Goal: Information Seeking & Learning: Learn about a topic

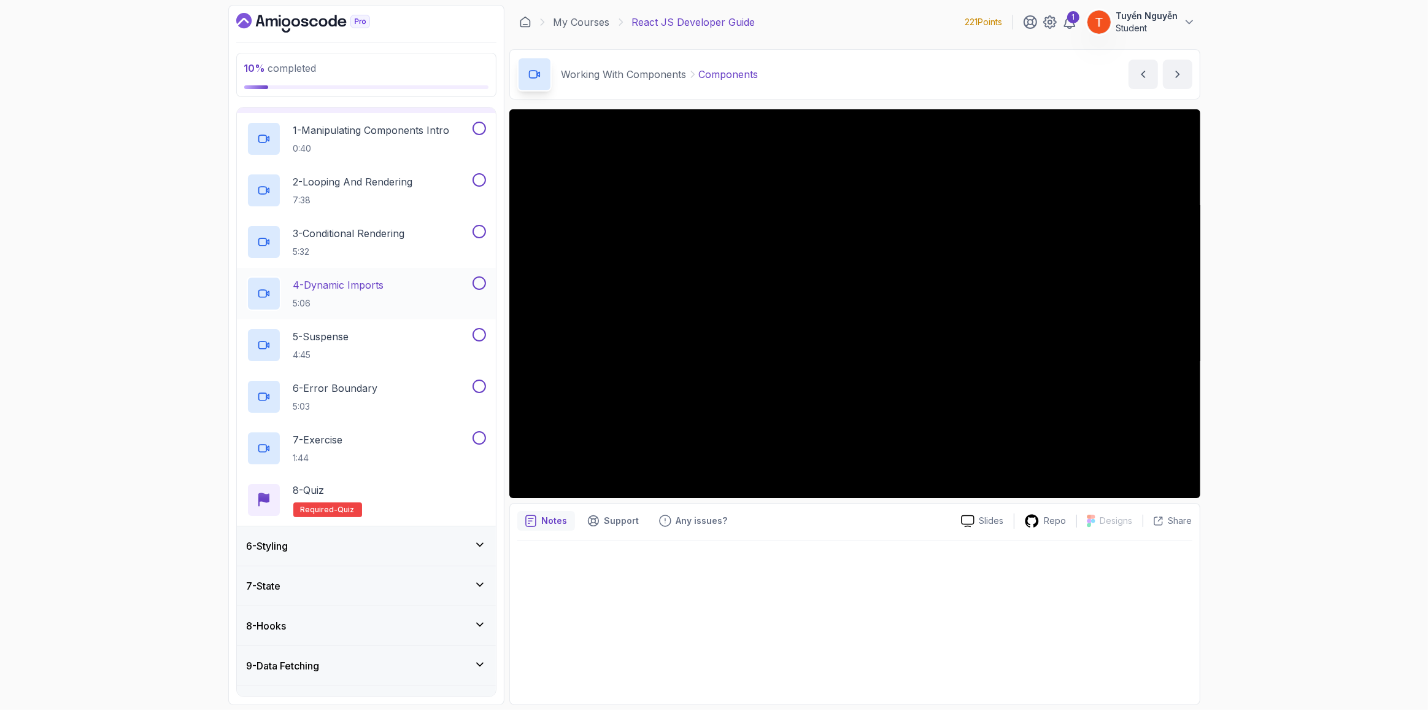
scroll to position [26, 0]
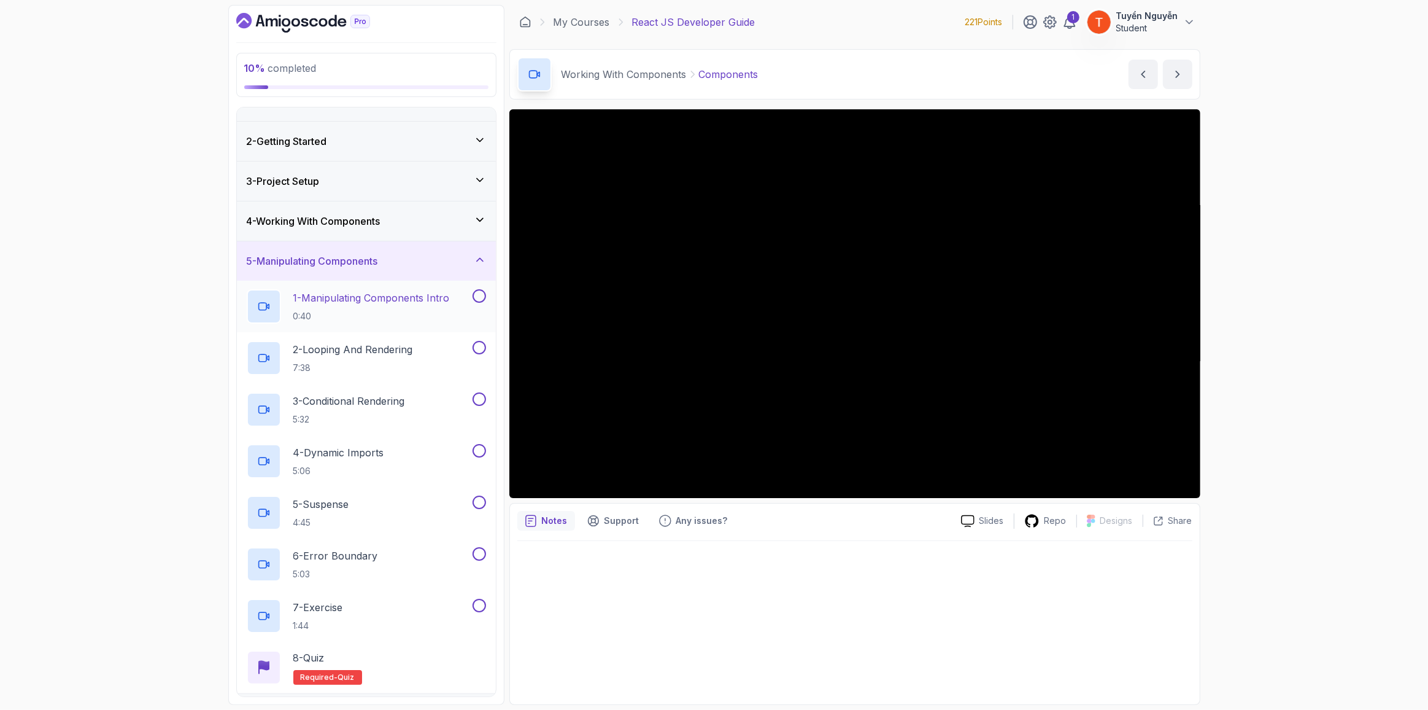
click at [421, 304] on h2 "1 - Manipulating Components Intro 0:40" at bounding box center [371, 306] width 157 height 32
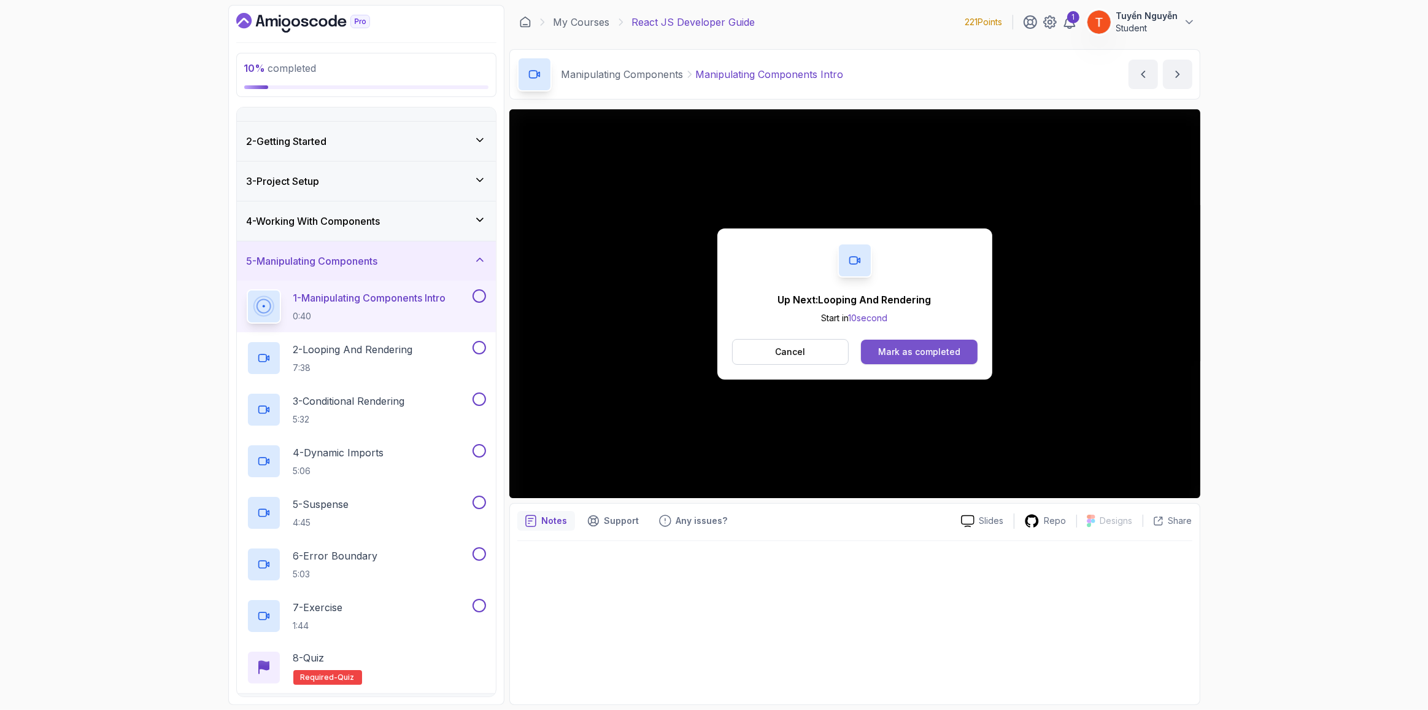
click at [927, 358] on button "Mark as completed" at bounding box center [919, 351] width 116 height 25
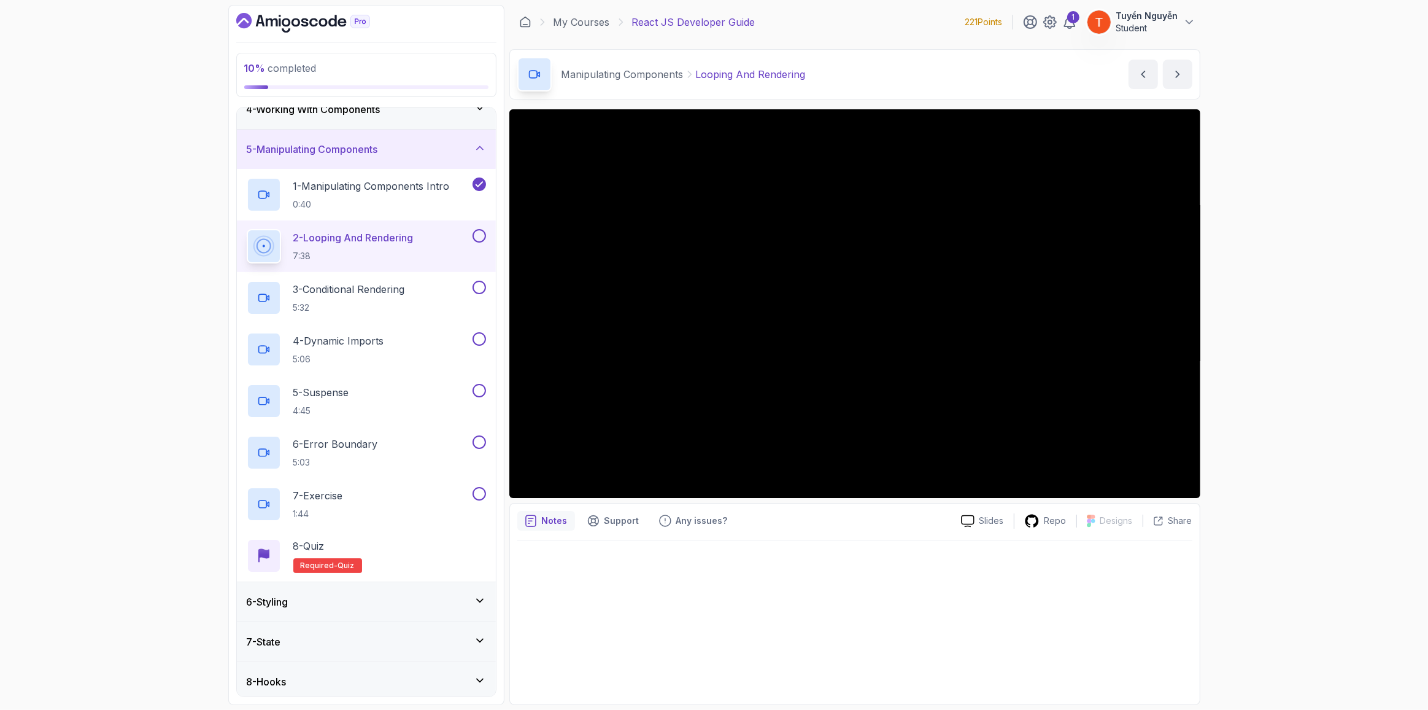
scroll to position [82, 0]
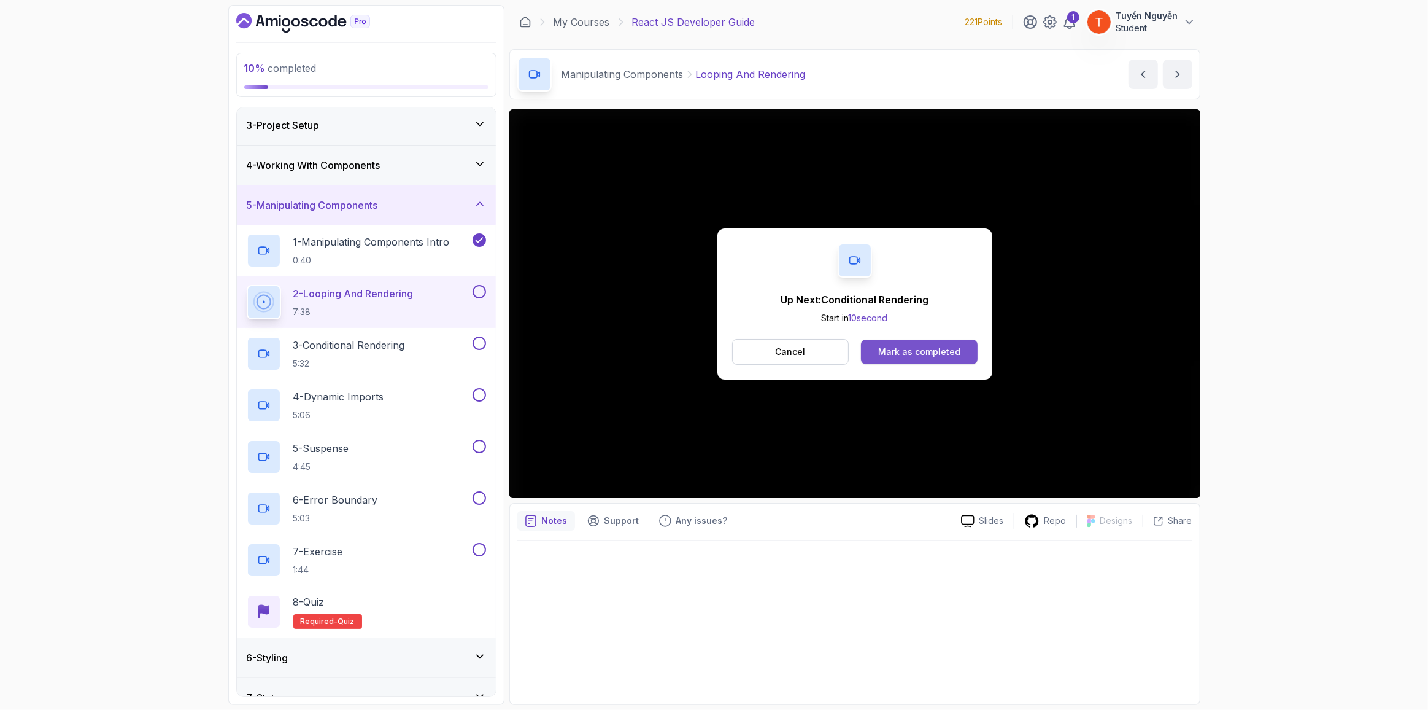
click at [898, 354] on div "Mark as completed" at bounding box center [919, 352] width 82 height 12
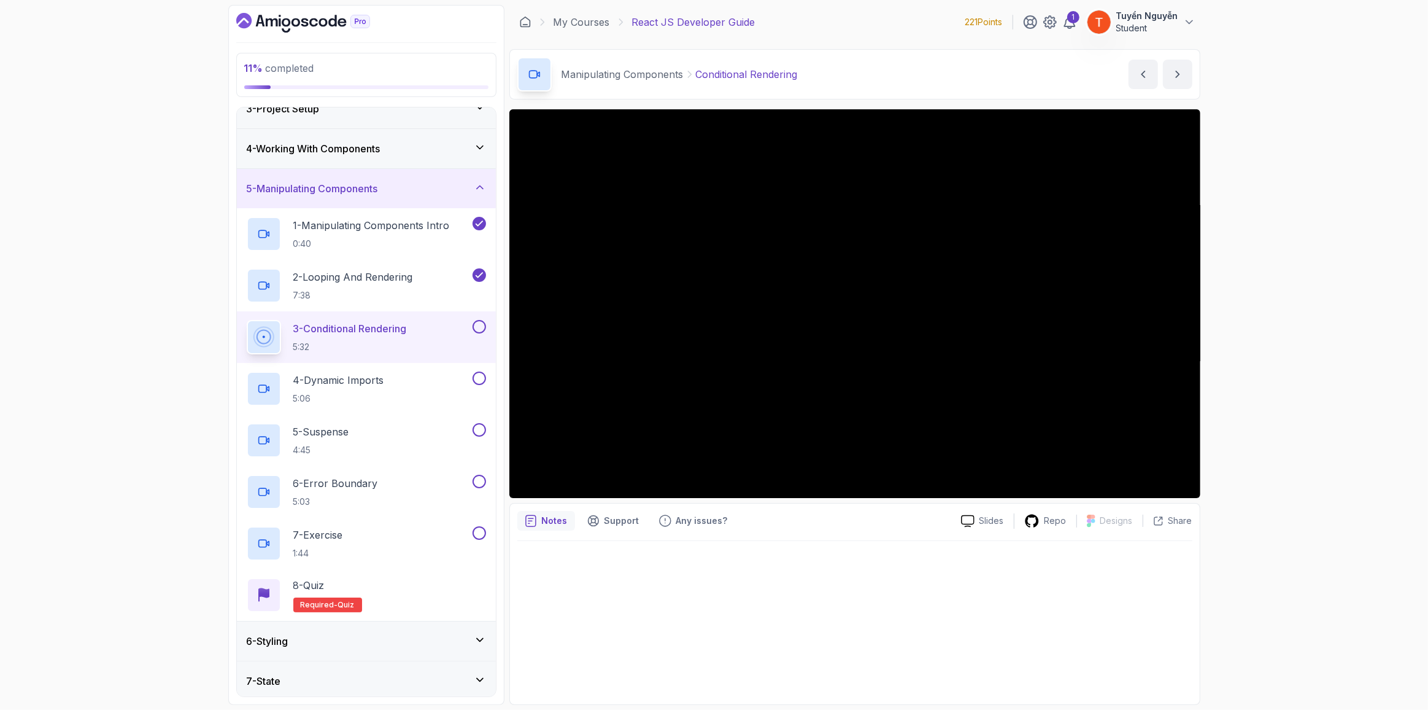
scroll to position [82, 0]
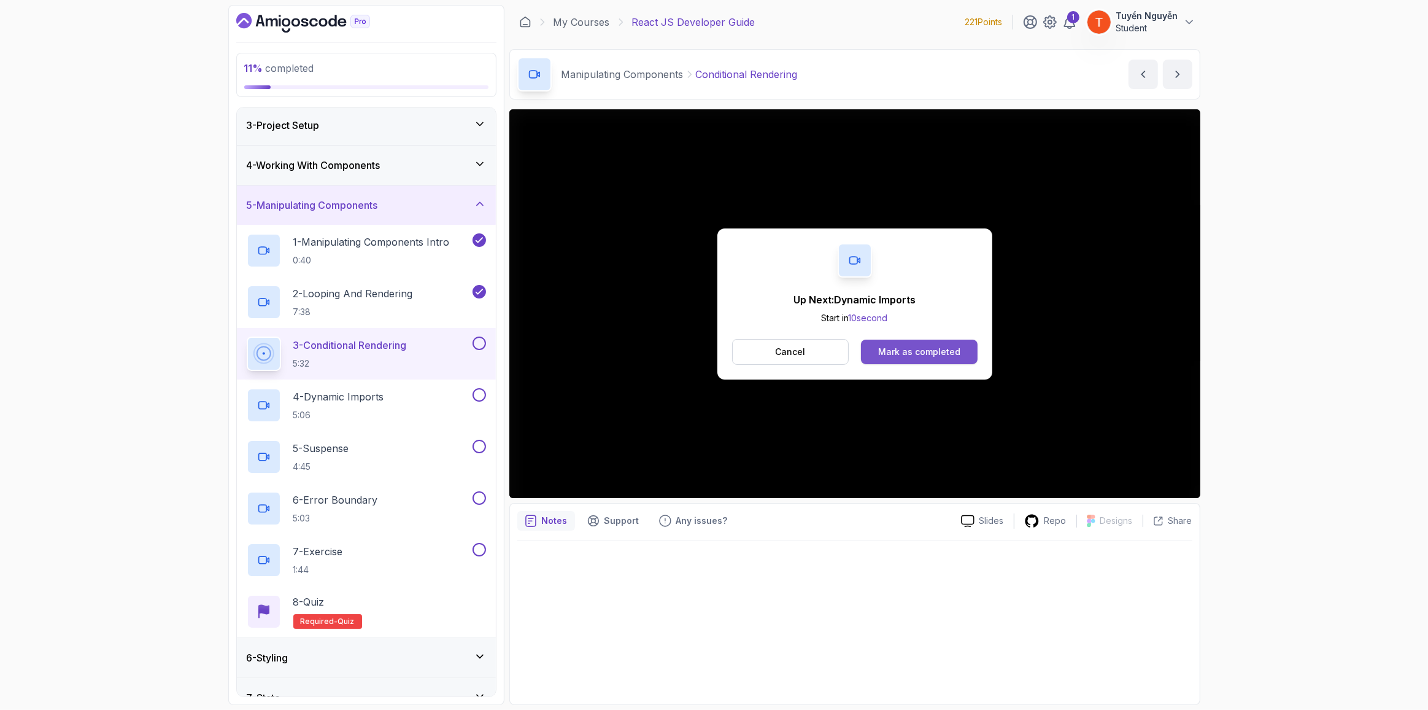
click at [920, 350] on div "Mark as completed" at bounding box center [919, 352] width 82 height 12
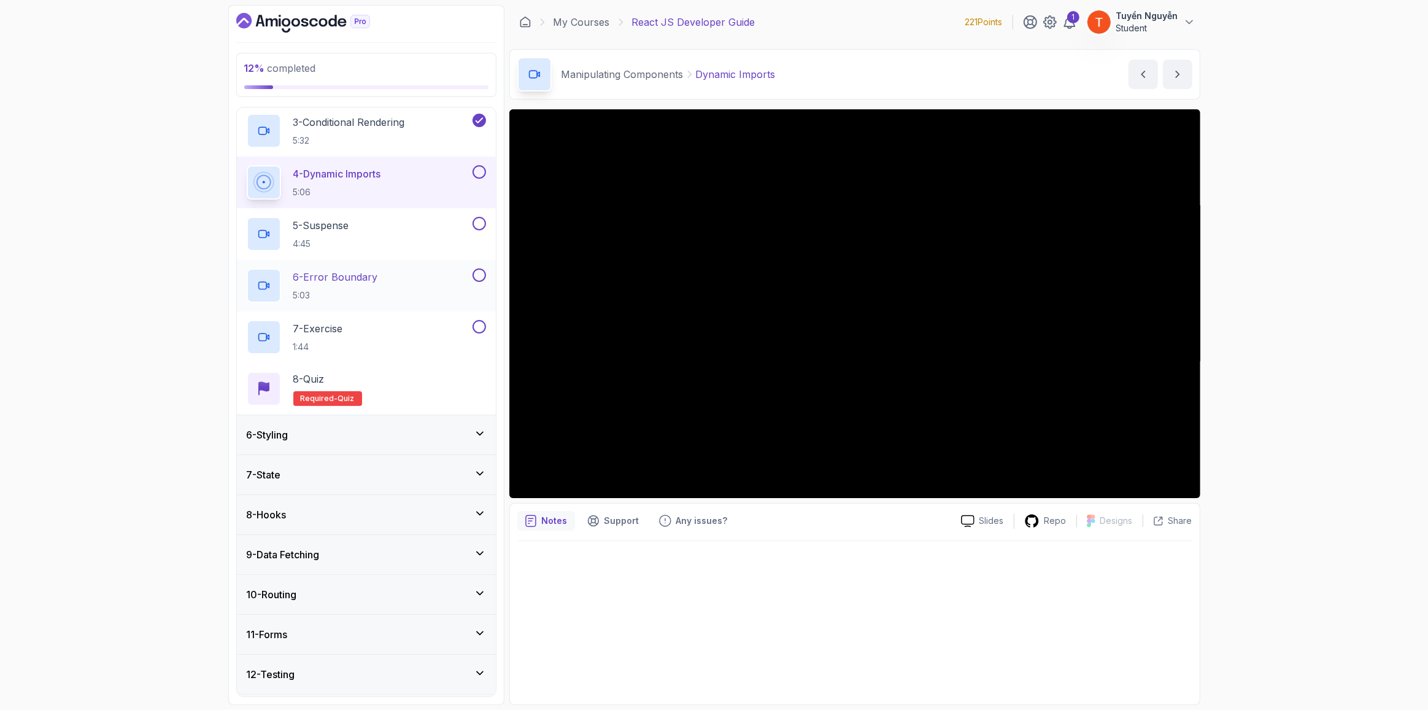
scroll to position [193, 0]
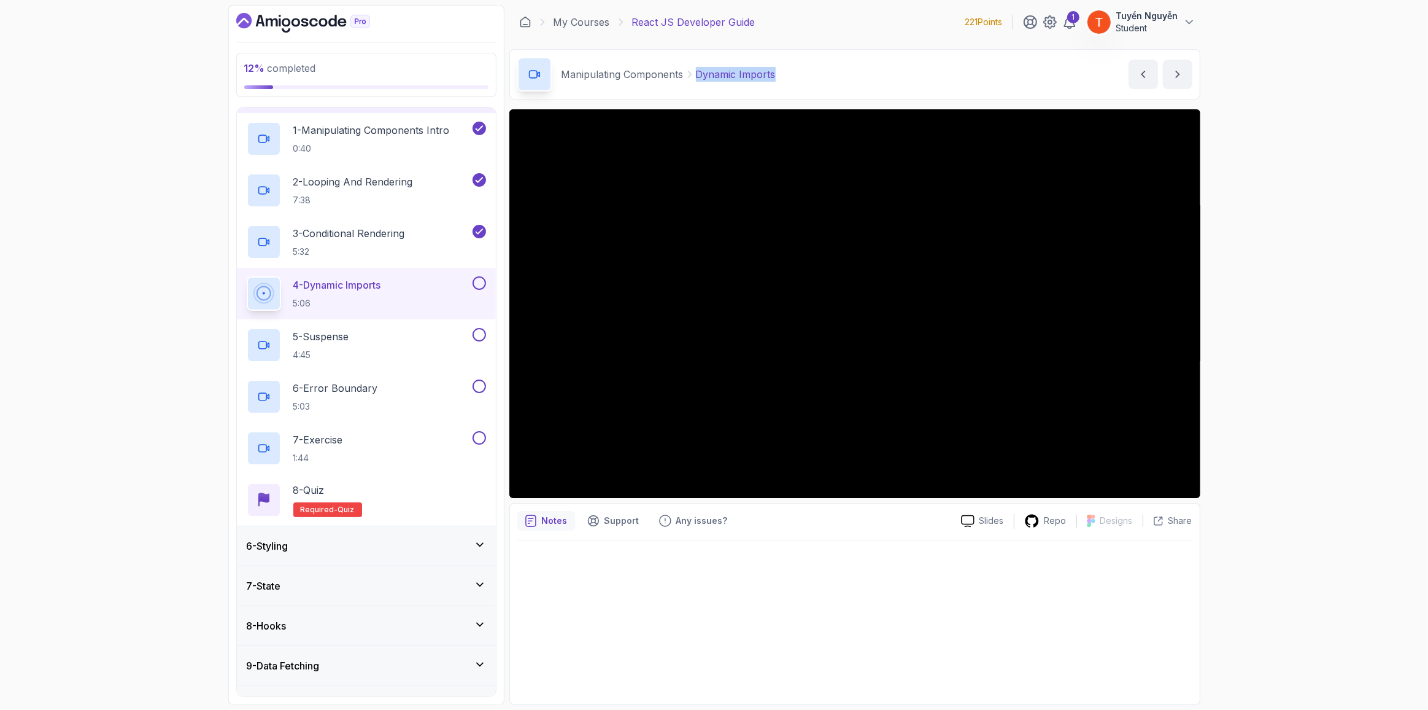
drag, startPoint x: 695, startPoint y: 74, endPoint x: 816, endPoint y: 88, distance: 121.8
click at [816, 88] on div "Manipulating Components Dynamic Imports Dynamic Imports by [PERSON_NAME]" at bounding box center [854, 74] width 691 height 50
click at [749, 578] on div at bounding box center [854, 619] width 675 height 156
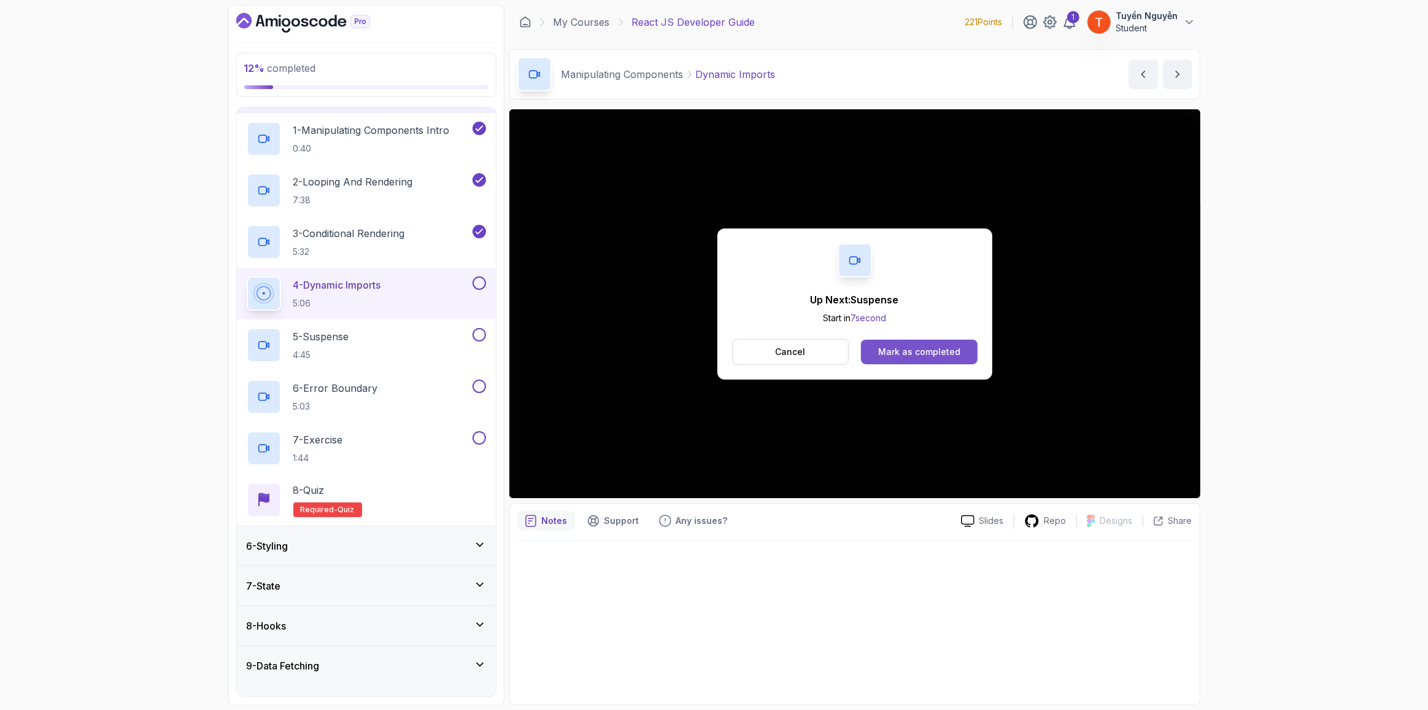
click at [881, 352] on div "Mark as completed" at bounding box center [919, 352] width 82 height 12
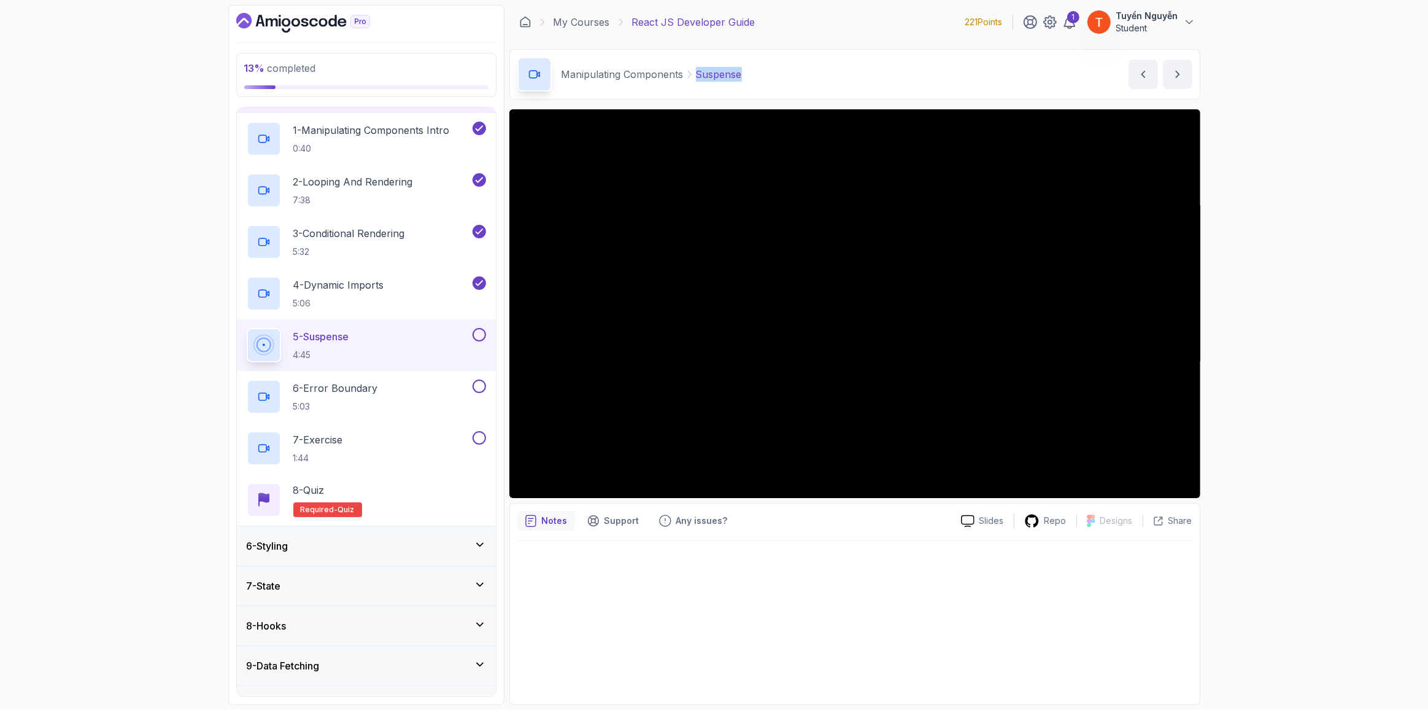
copy p "Suspense"
drag, startPoint x: 695, startPoint y: 73, endPoint x: 773, endPoint y: 87, distance: 79.1
click at [773, 87] on div "Manipulating Components Suspense Suspense by [PERSON_NAME]" at bounding box center [854, 74] width 691 height 50
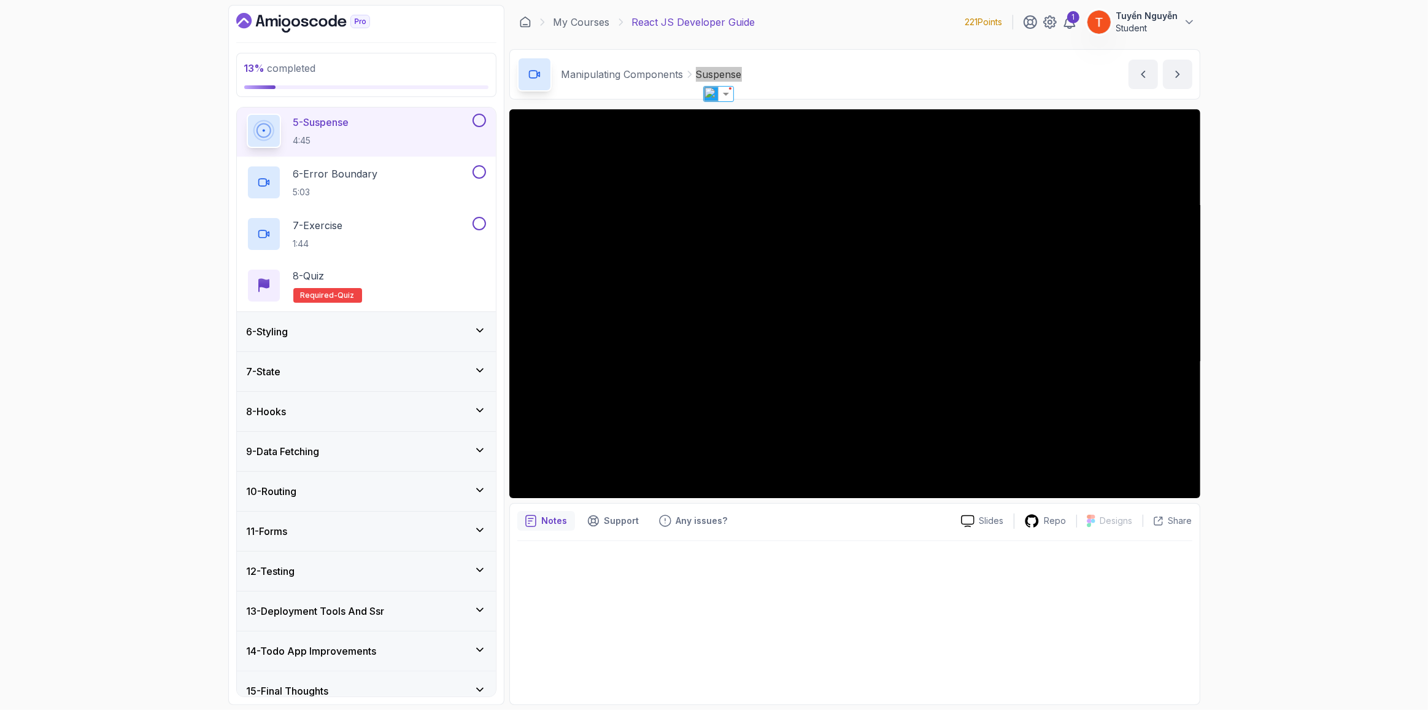
scroll to position [416, 0]
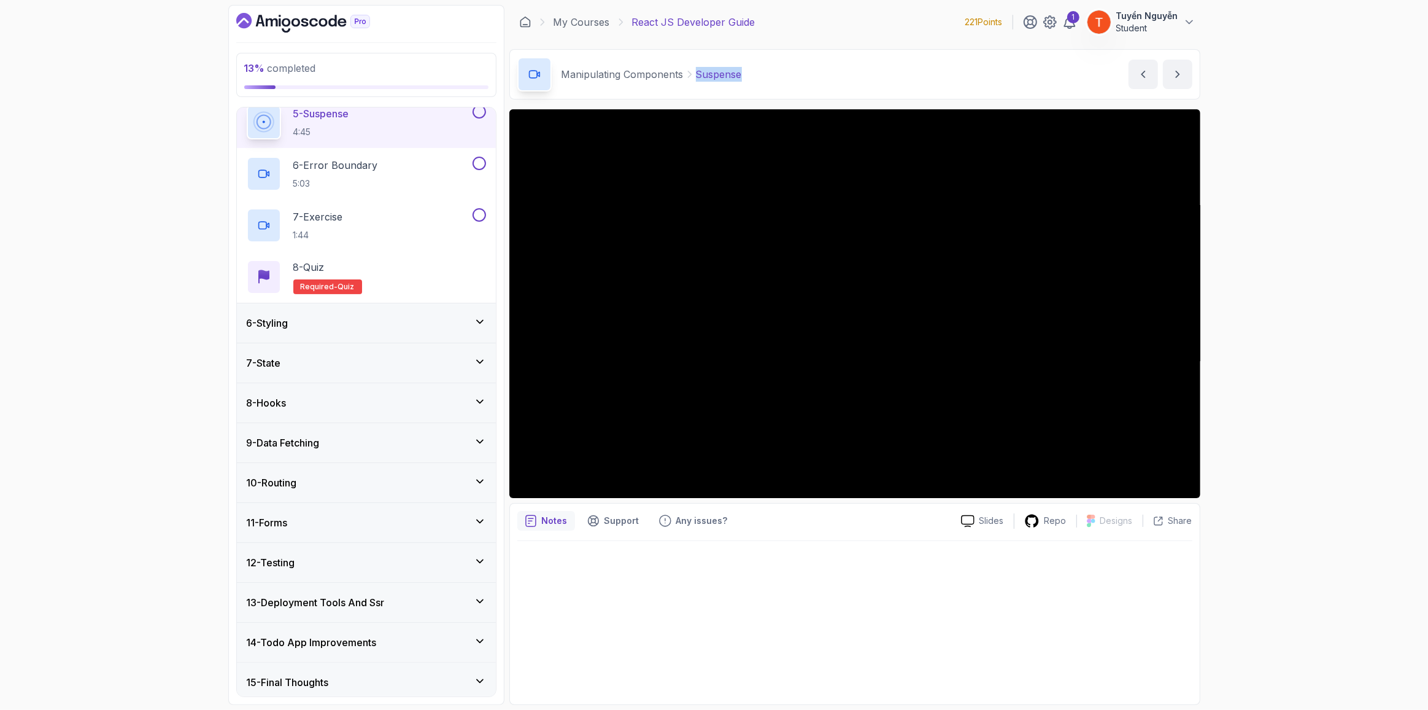
click at [360, 602] on h3 "13 - Deployment Tools And Ssr" at bounding box center [316, 602] width 138 height 15
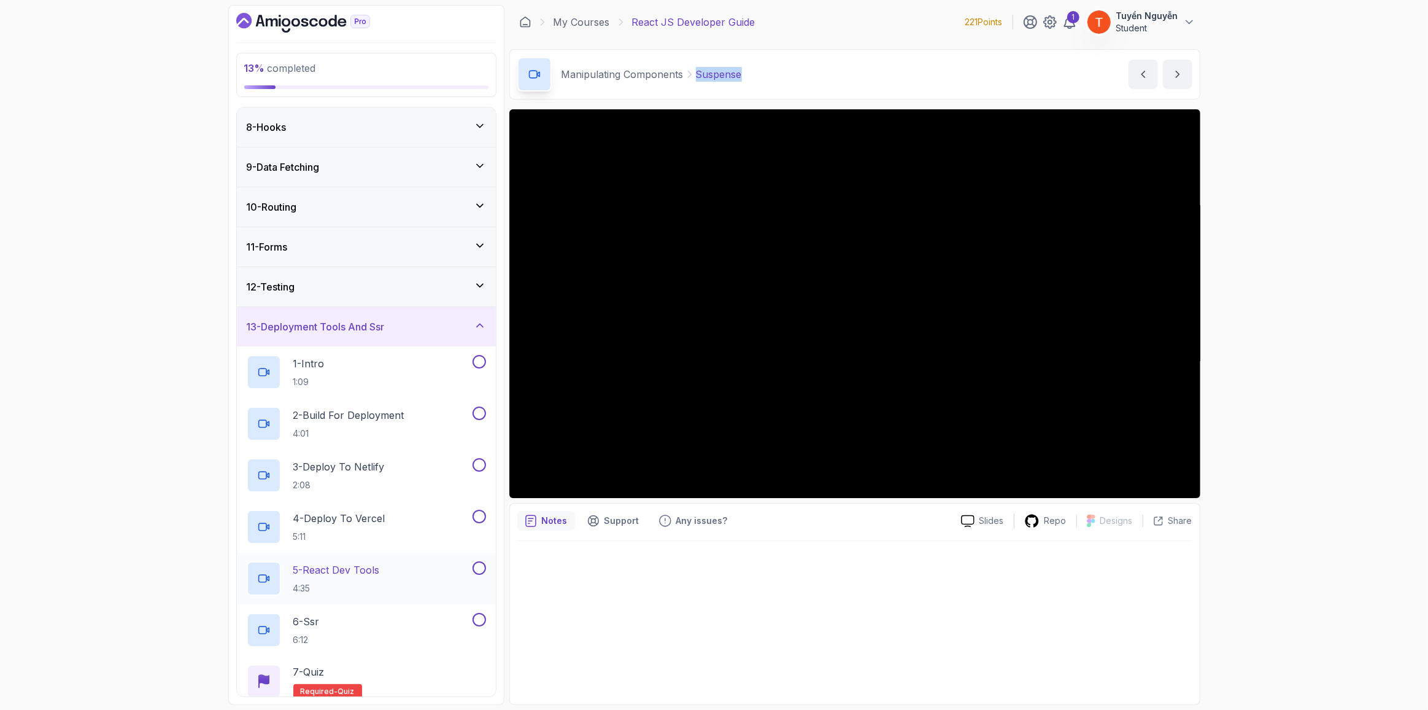
scroll to position [253, 0]
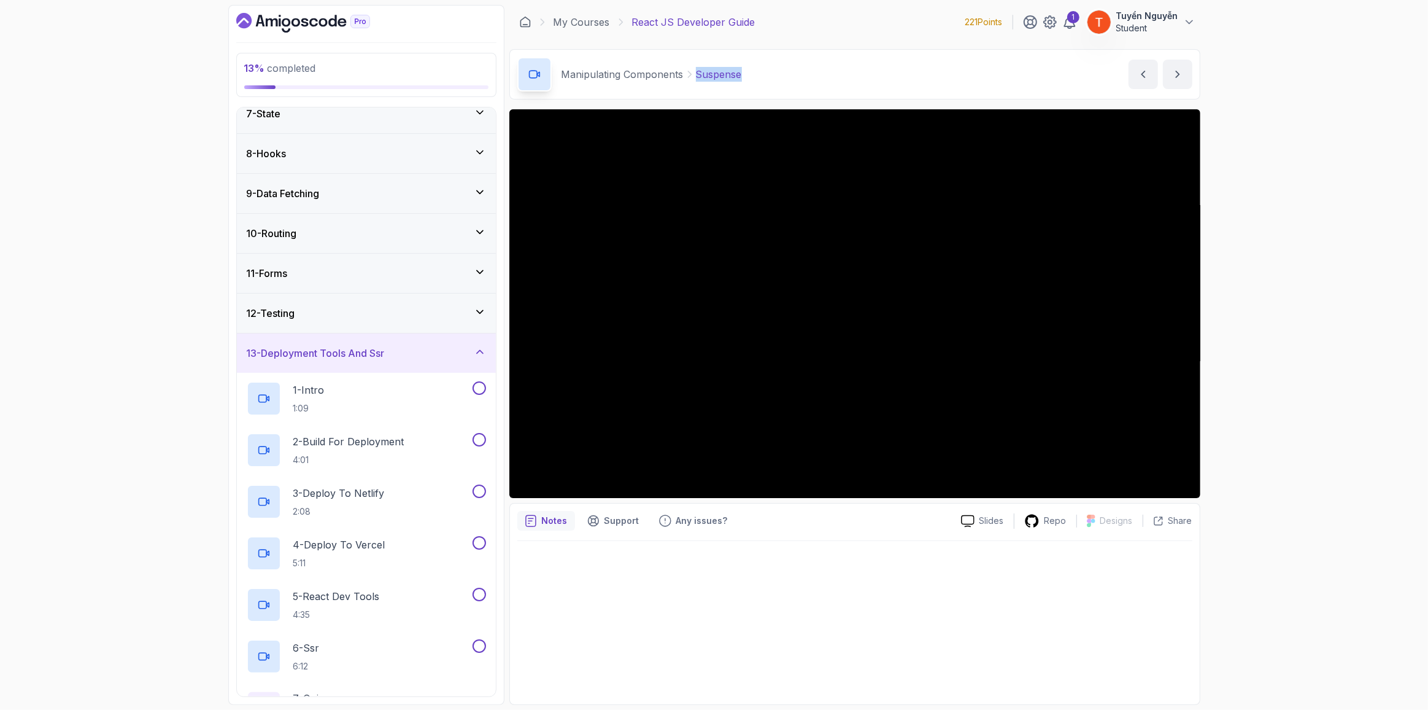
click at [421, 353] on div "13 - Deployment Tools And Ssr" at bounding box center [366, 353] width 239 height 15
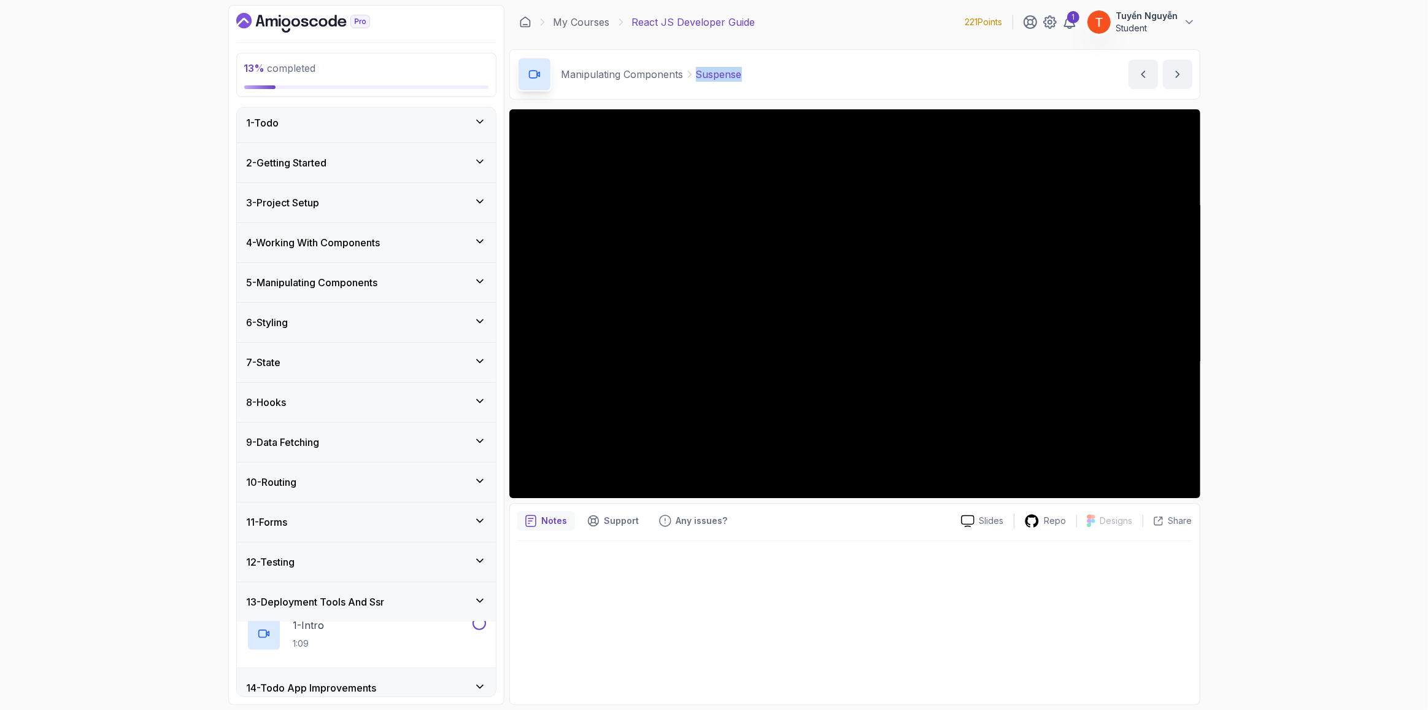
scroll to position [4, 0]
click at [335, 242] on h3 "4 - Working With Components" at bounding box center [314, 242] width 134 height 15
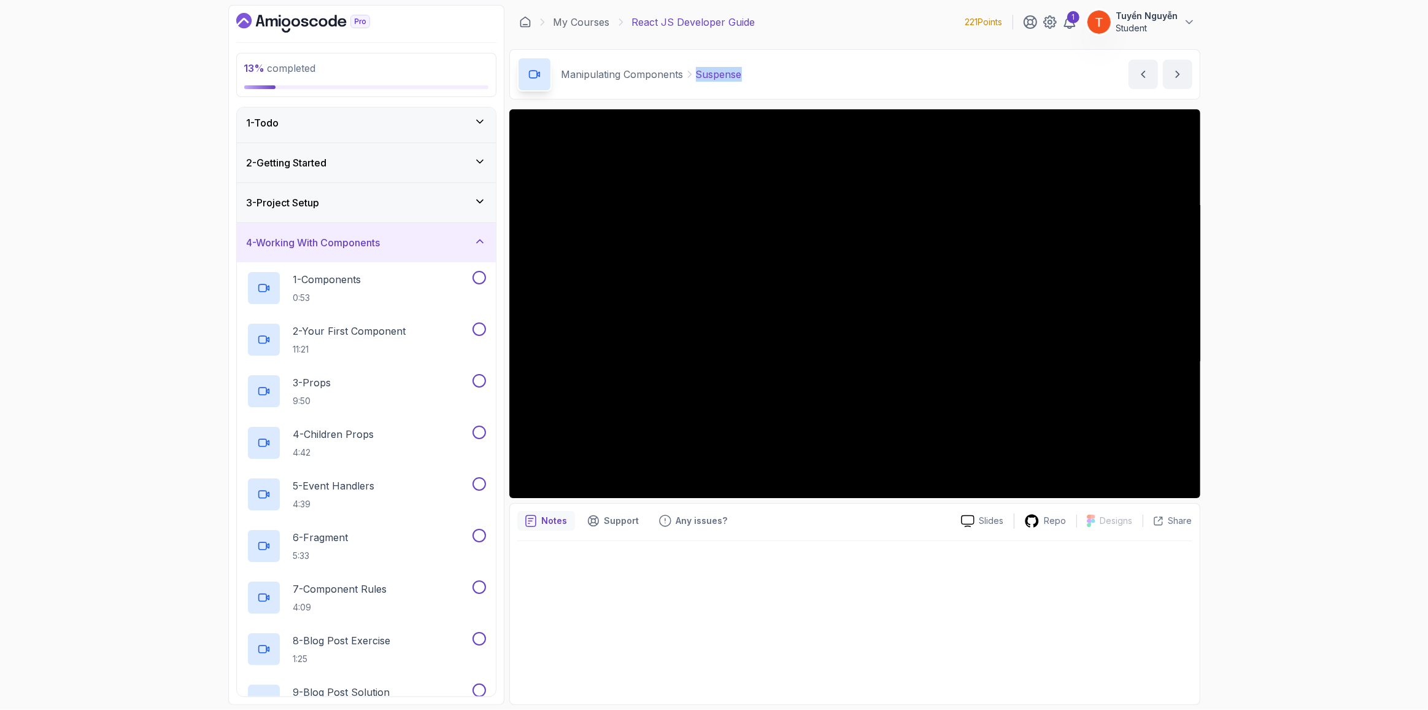
click at [369, 230] on div "4 - Working With Components" at bounding box center [366, 242] width 259 height 39
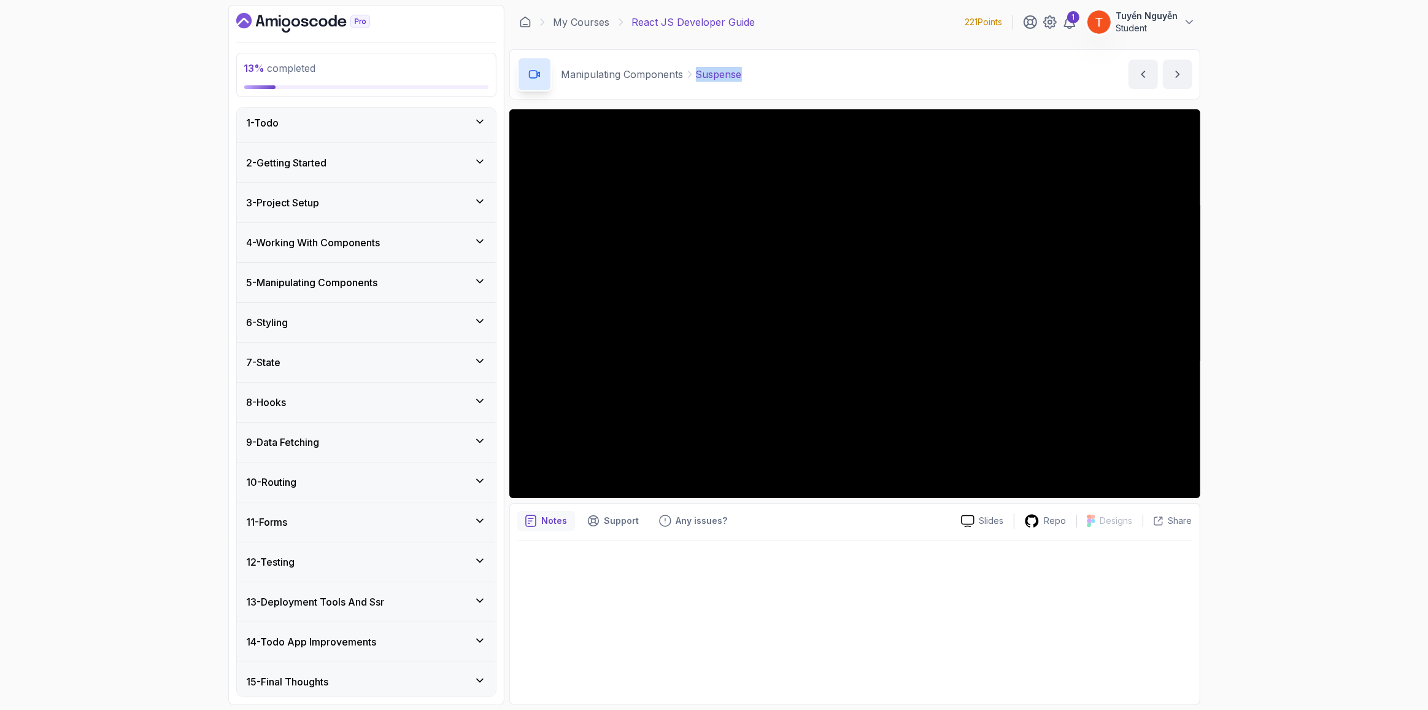
scroll to position [0, 0]
drag, startPoint x: 373, startPoint y: 250, endPoint x: 368, endPoint y: 274, distance: 24.6
click at [373, 249] on h3 "4 - Working With Components" at bounding box center [314, 246] width 134 height 15
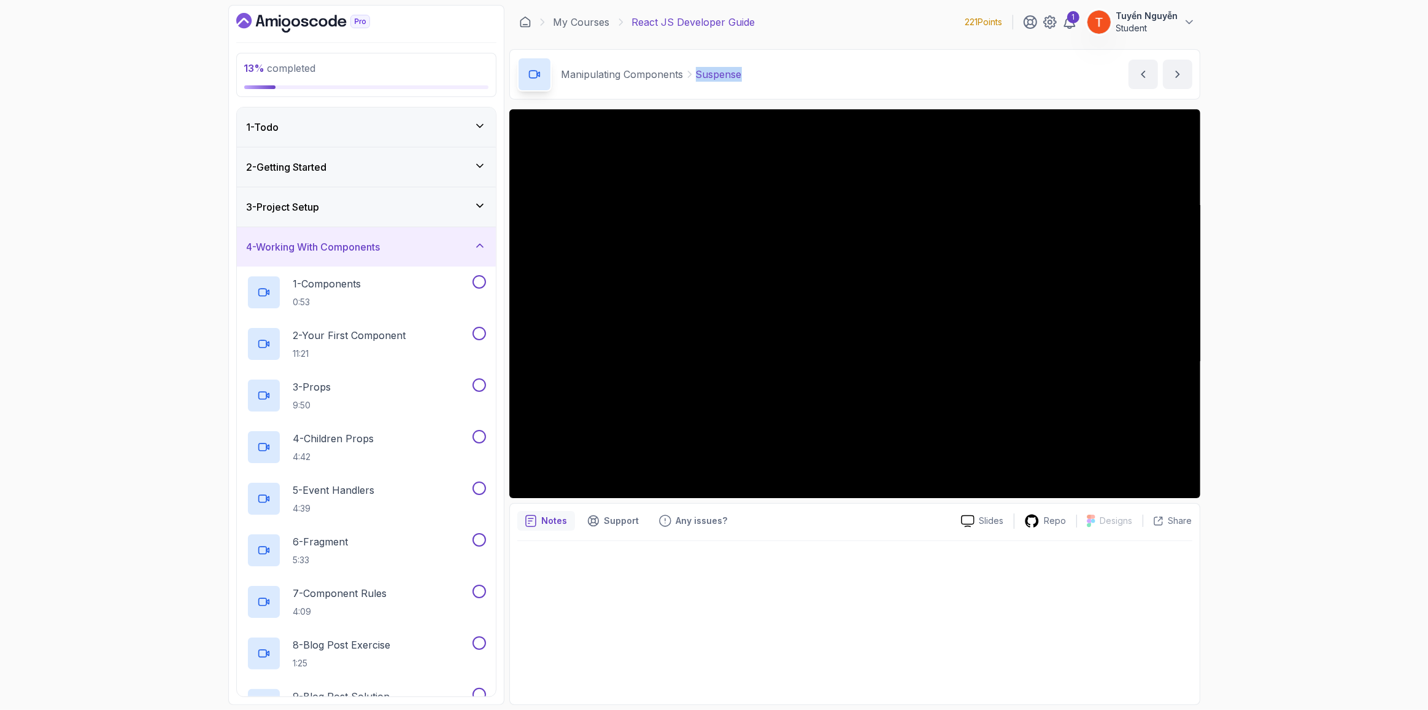
click at [376, 258] on div "4 - Working With Components" at bounding box center [366, 246] width 259 height 39
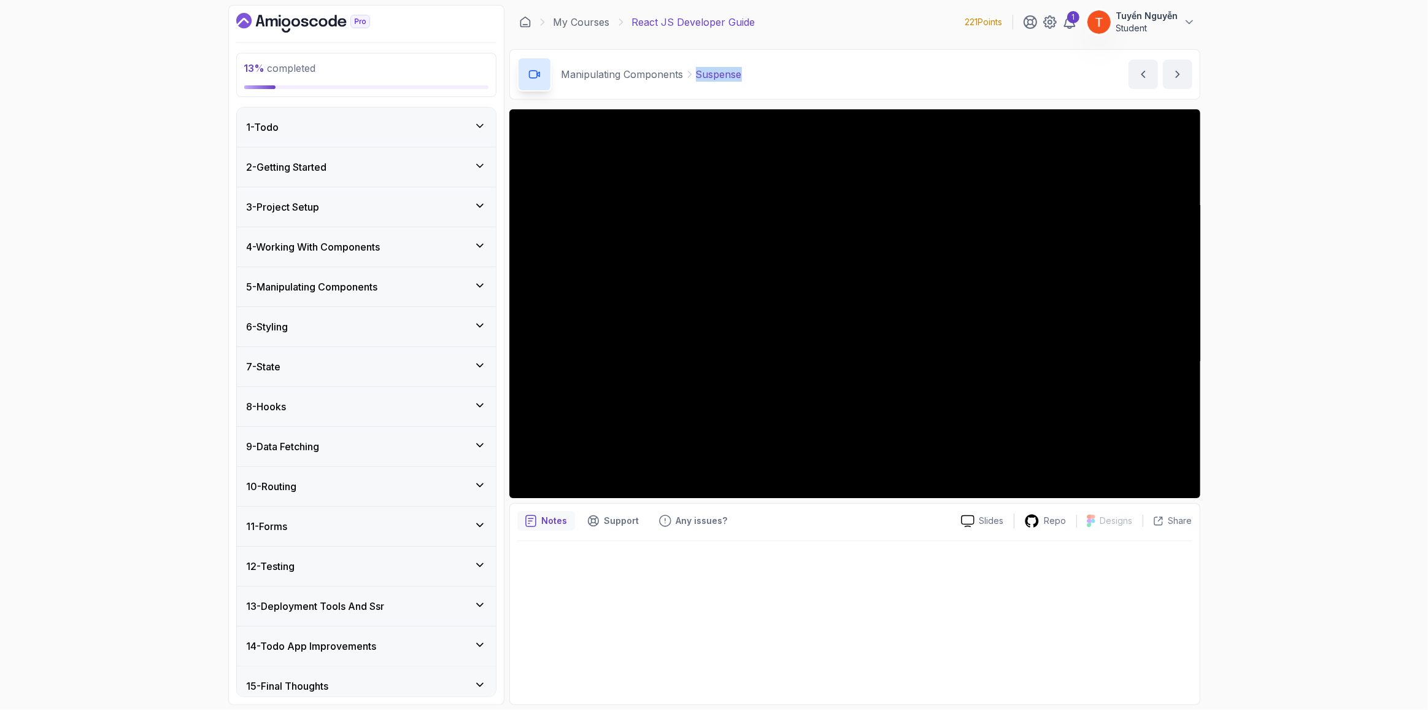
click at [372, 260] on div "4 - Working With Components" at bounding box center [366, 246] width 259 height 39
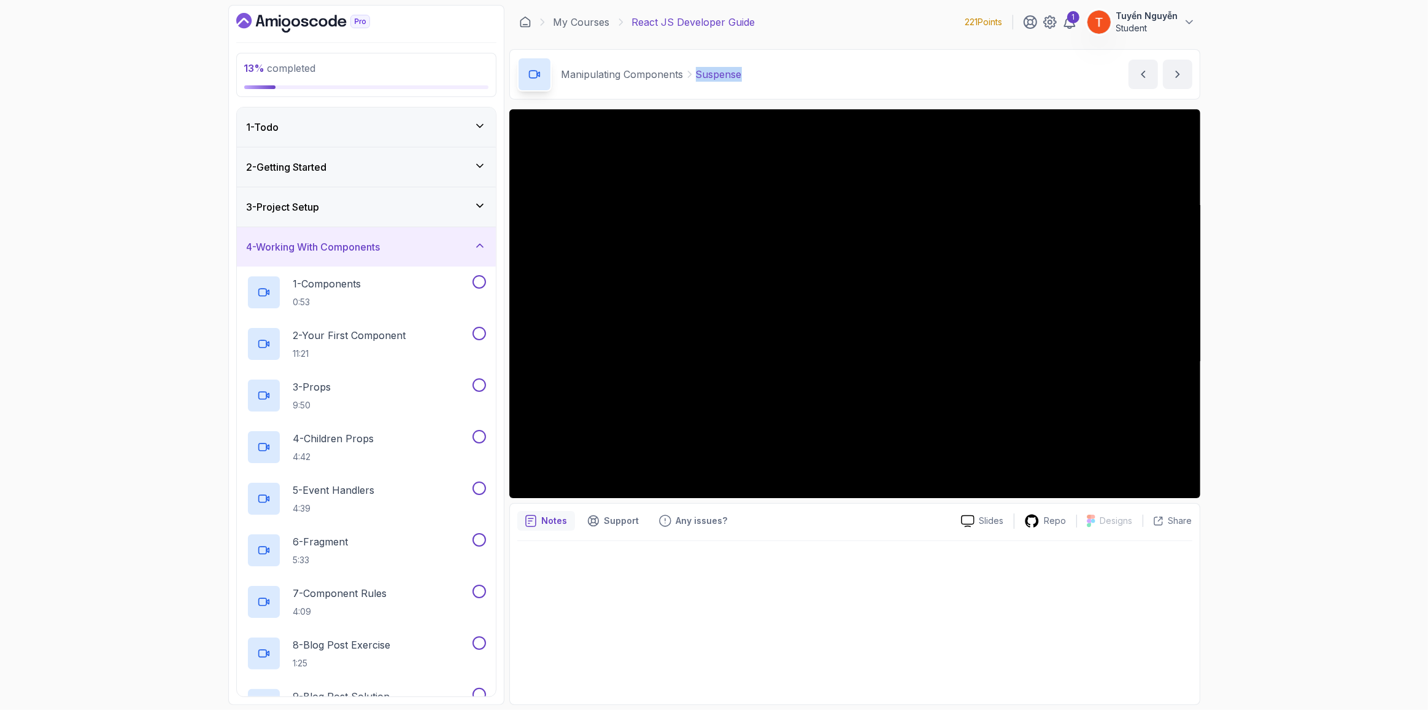
click at [372, 260] on div "4 - Working With Components" at bounding box center [366, 246] width 259 height 39
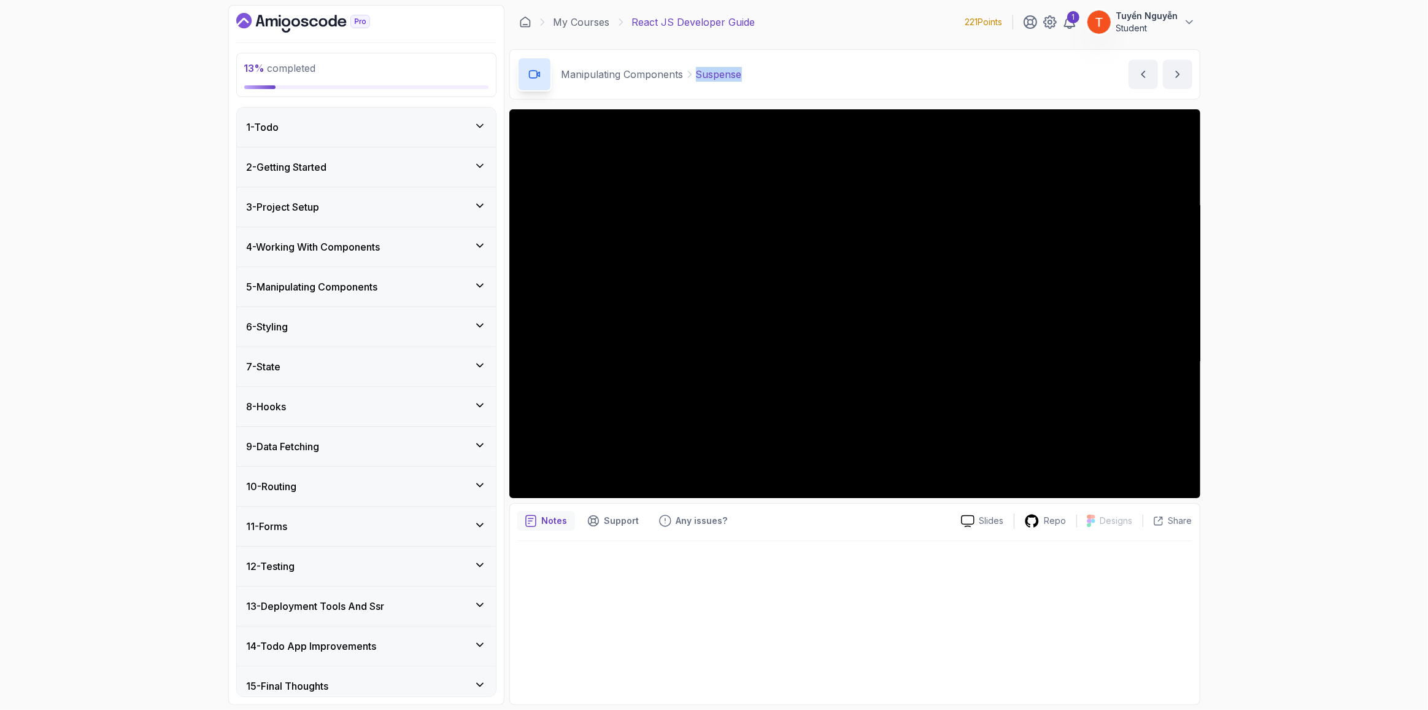
click at [380, 217] on div "3 - Project Setup" at bounding box center [366, 206] width 259 height 39
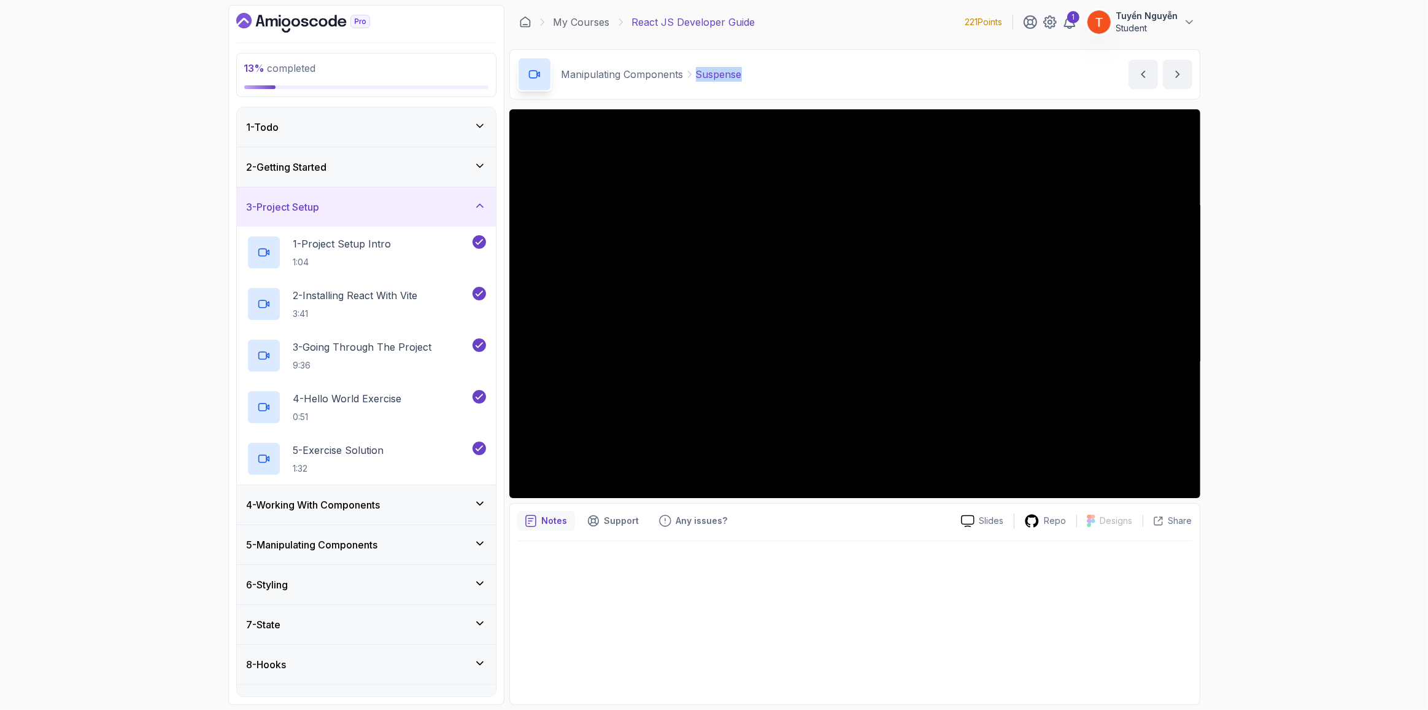
click at [380, 217] on div "3 - Project Setup" at bounding box center [366, 206] width 259 height 39
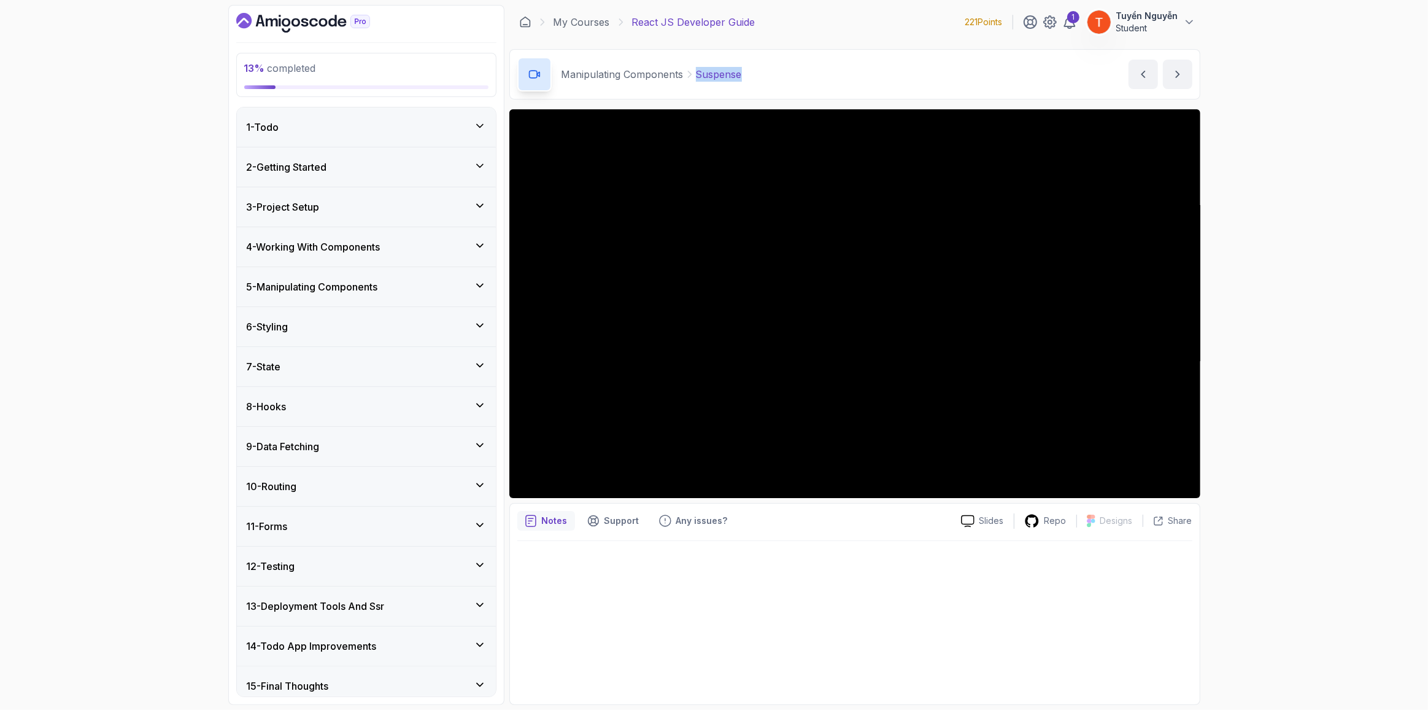
click at [343, 314] on div "6 - Styling" at bounding box center [366, 326] width 259 height 39
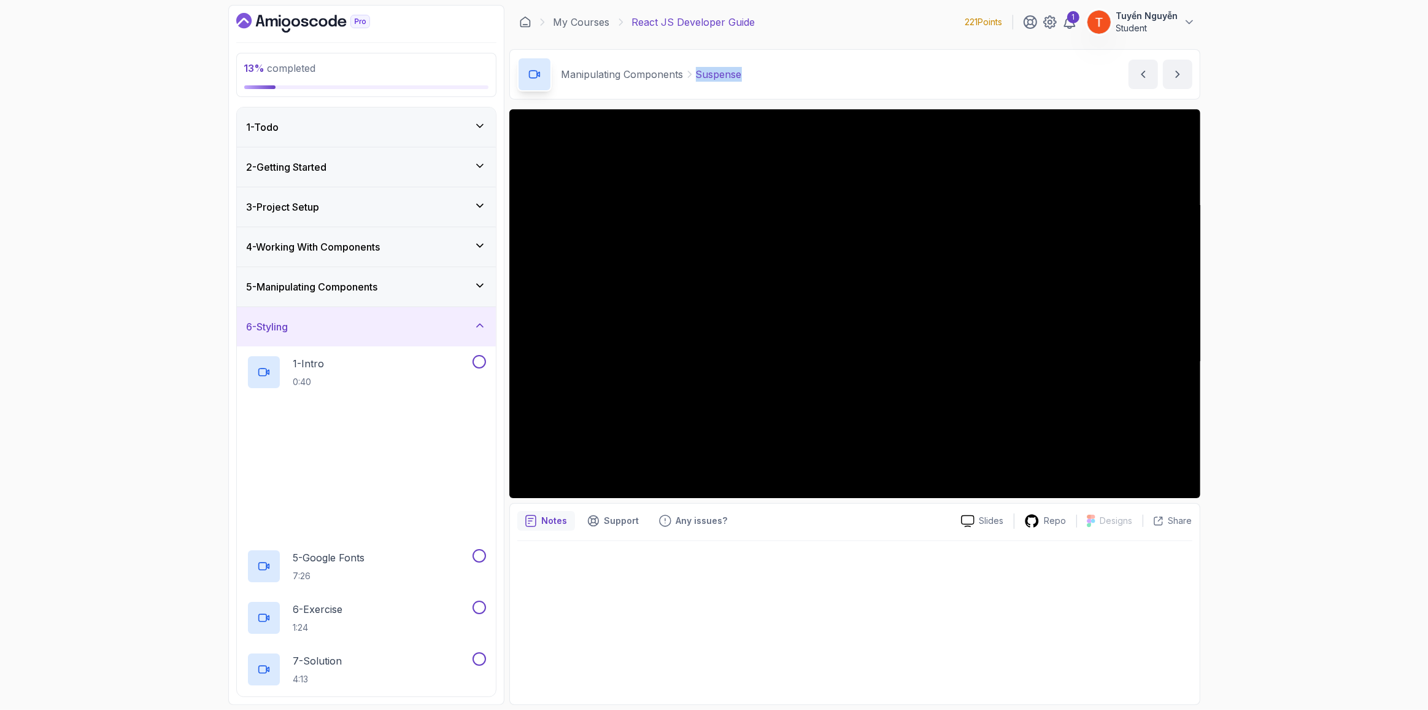
click at [343, 311] on div "6 - Styling" at bounding box center [366, 326] width 259 height 39
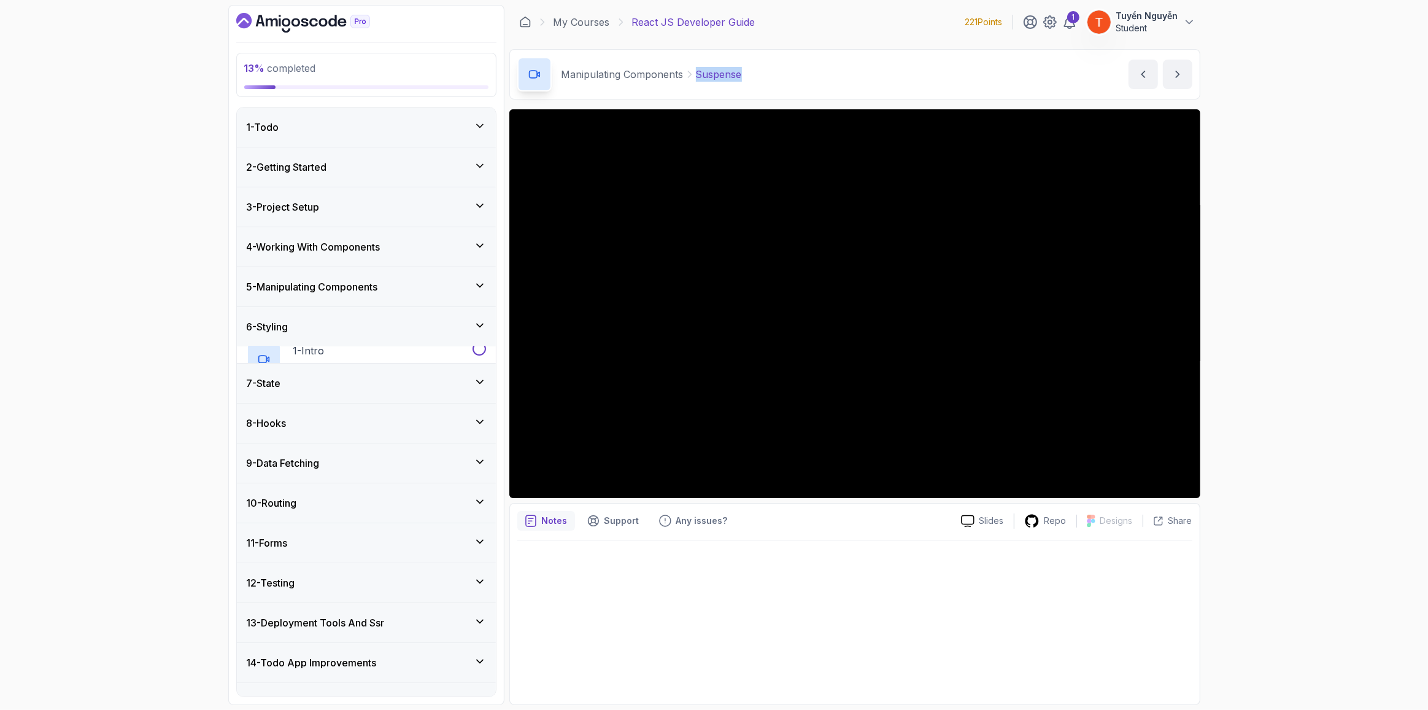
click at [353, 287] on h3 "5 - Manipulating Components" at bounding box center [312, 286] width 131 height 15
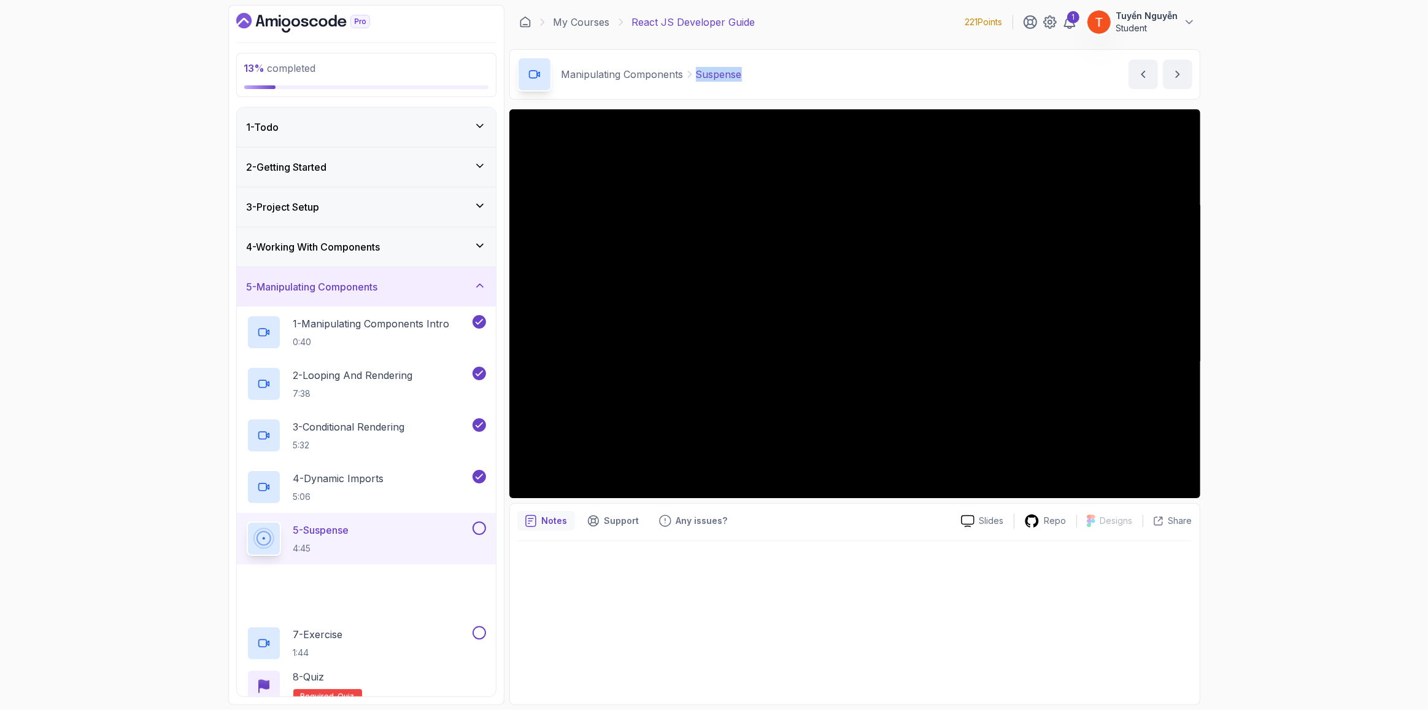
click at [353, 287] on h3 "5 - Manipulating Components" at bounding box center [312, 286] width 131 height 15
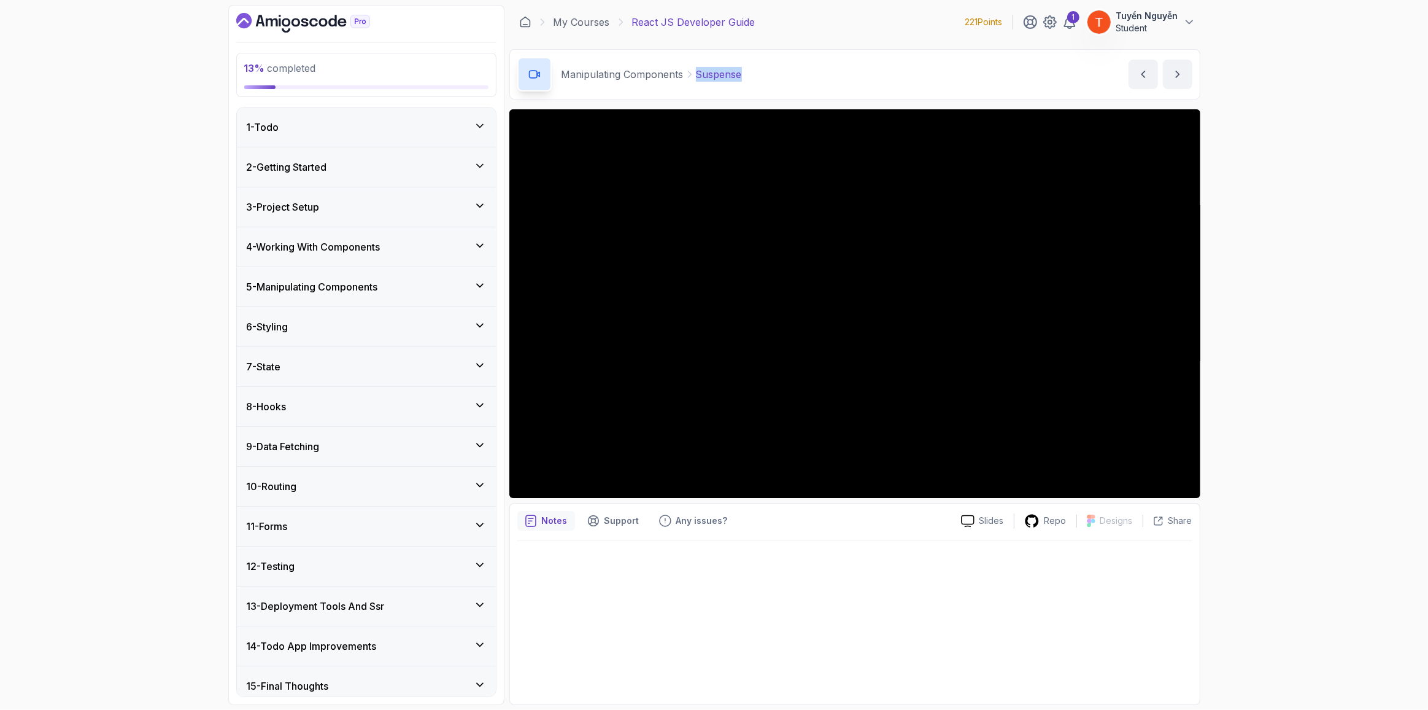
click at [352, 244] on h3 "4 - Working With Components" at bounding box center [314, 246] width 134 height 15
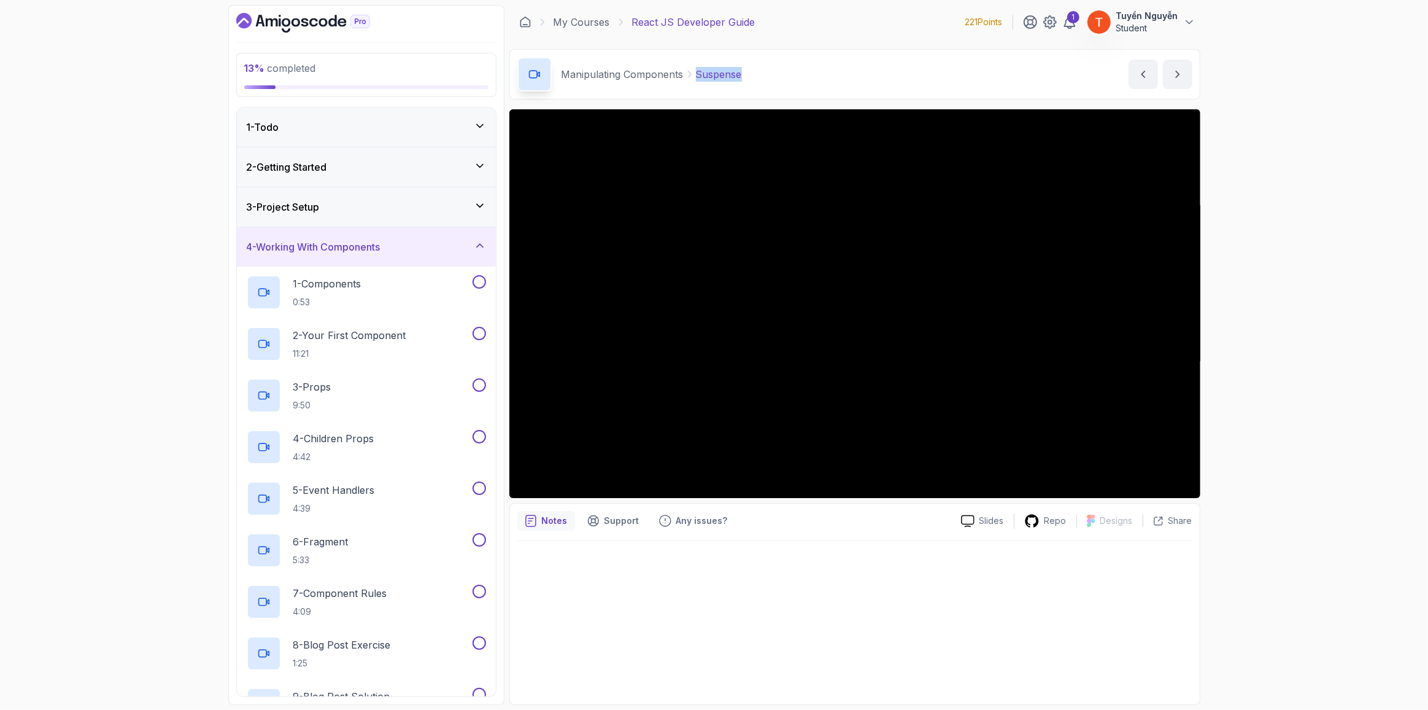
click at [381, 247] on h3 "4 - Working With Components" at bounding box center [314, 246] width 134 height 15
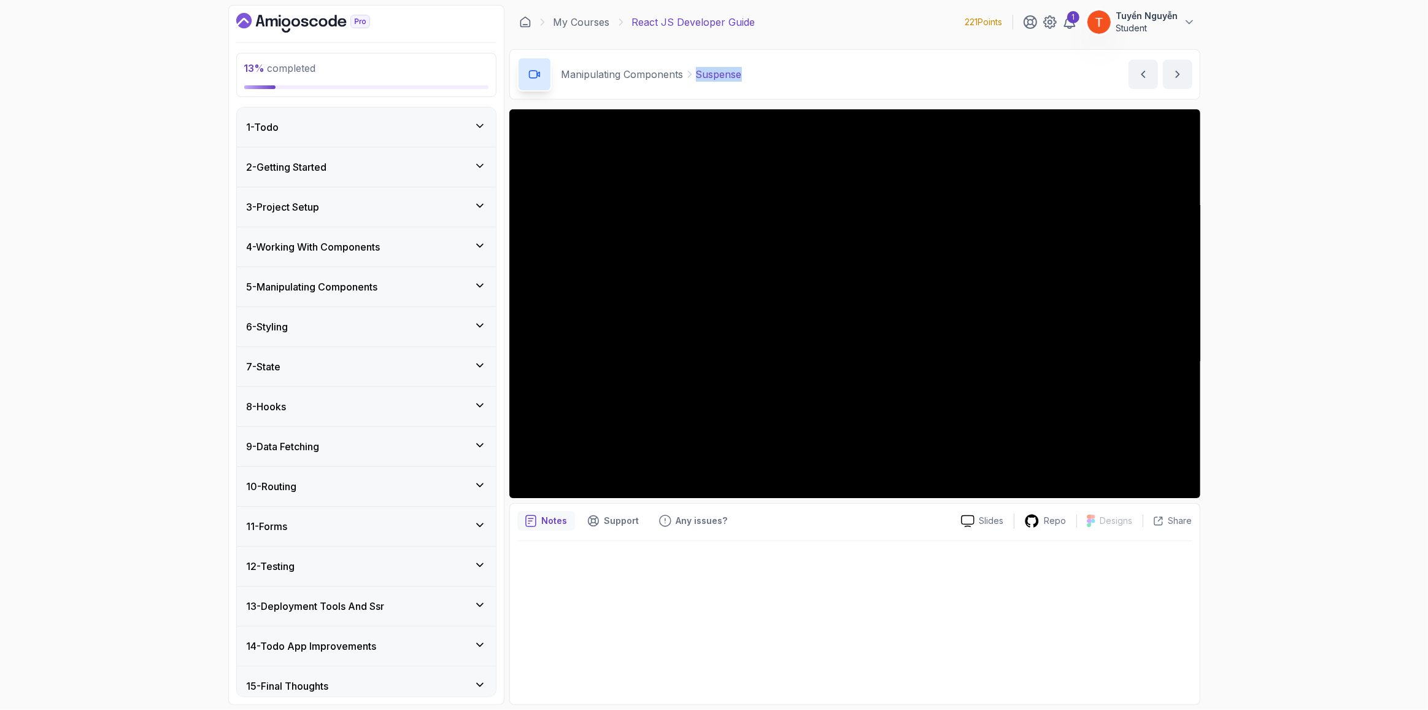
click at [378, 286] on h3 "5 - Manipulating Components" at bounding box center [312, 286] width 131 height 15
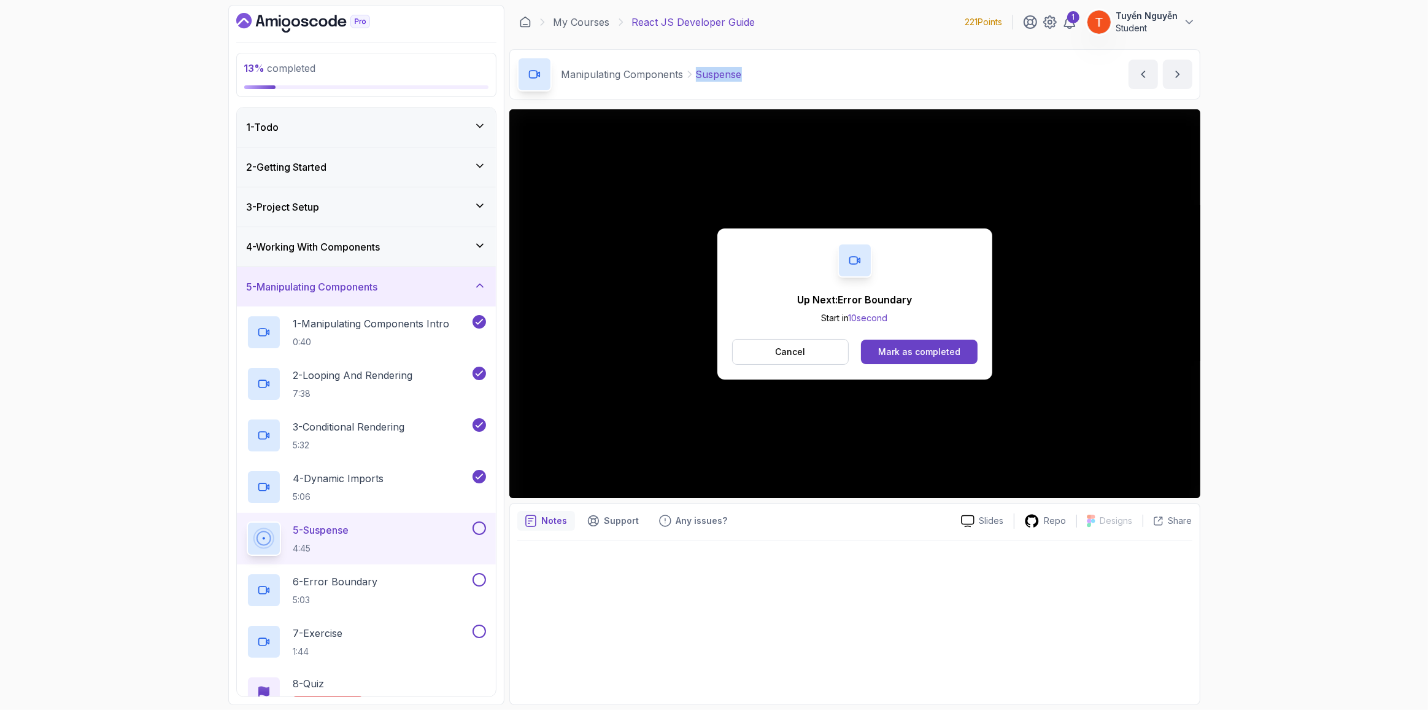
click at [362, 243] on h3 "4 - Working With Components" at bounding box center [314, 246] width 134 height 15
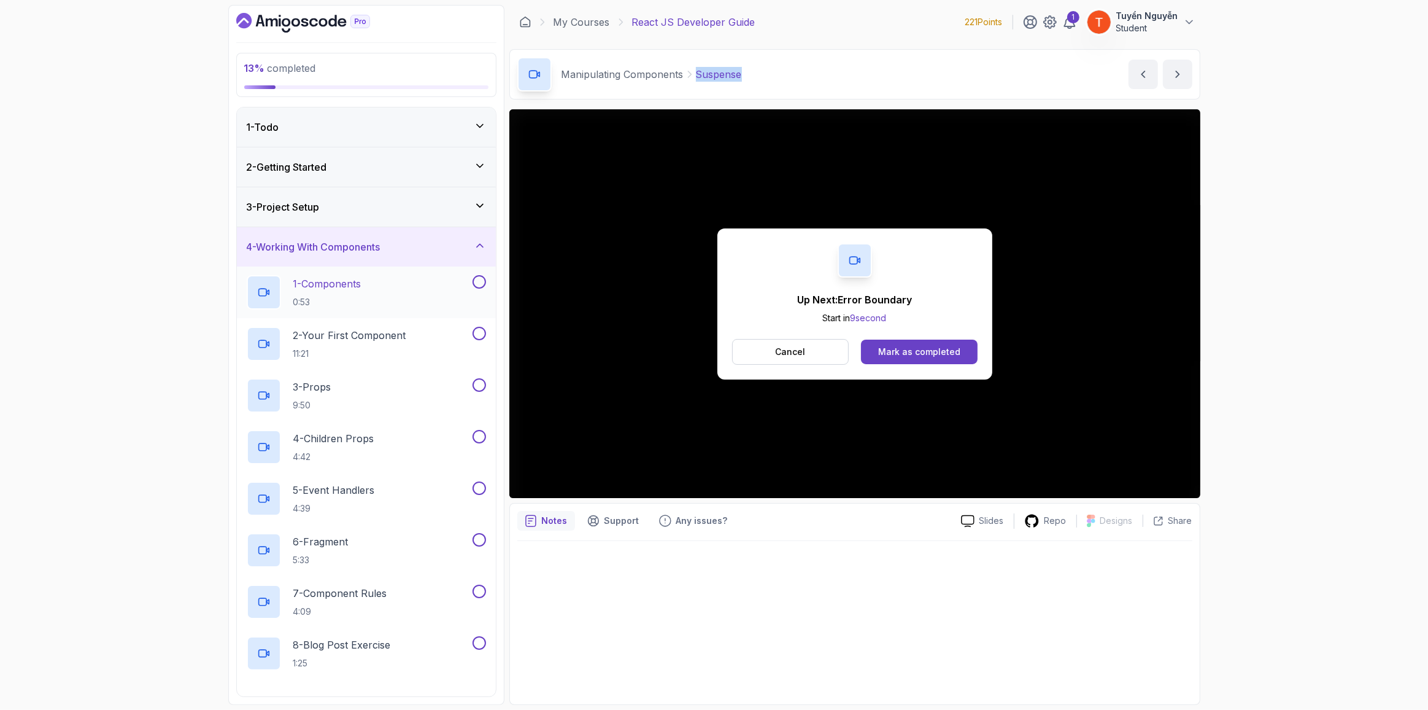
click at [355, 276] on p "1 - Components" at bounding box center [327, 283] width 68 height 15
click at [926, 346] on div "Mark as completed" at bounding box center [919, 352] width 82 height 12
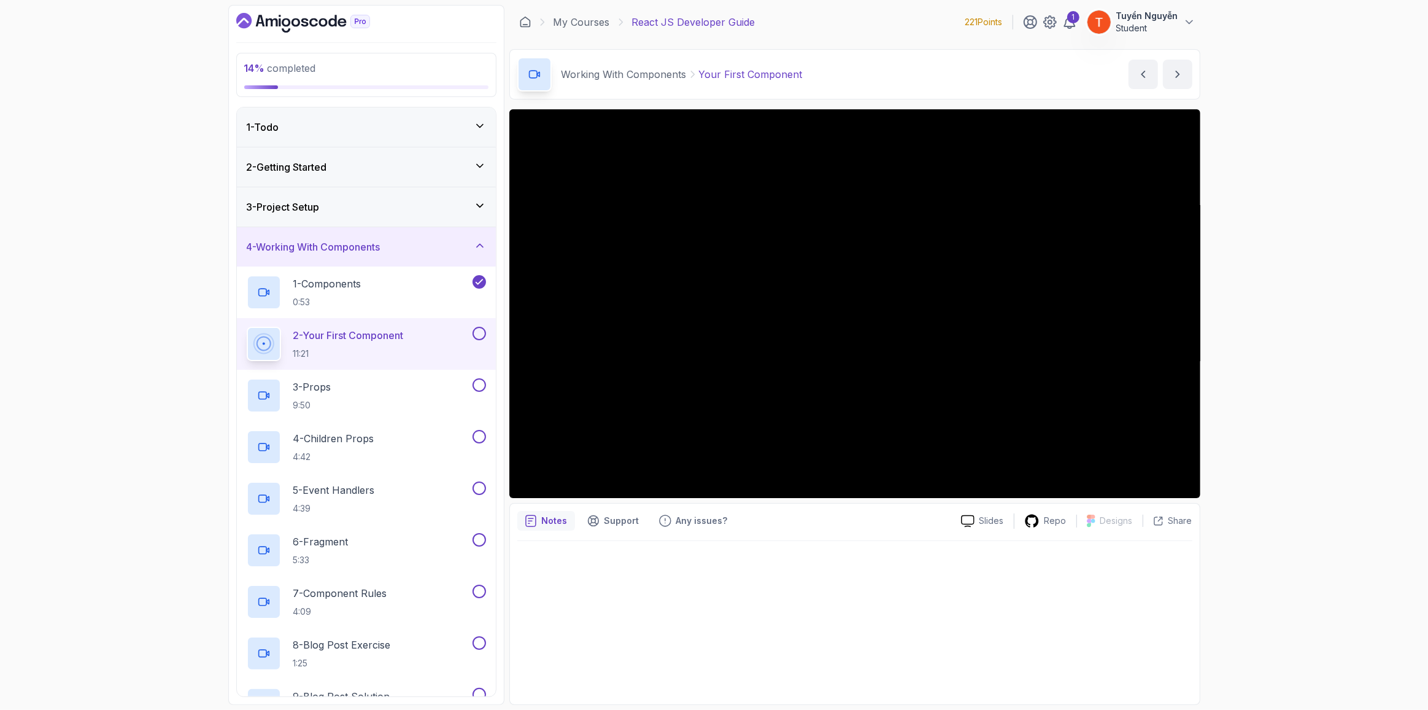
click at [355, 203] on div "3 - Project Setup" at bounding box center [366, 206] width 239 height 15
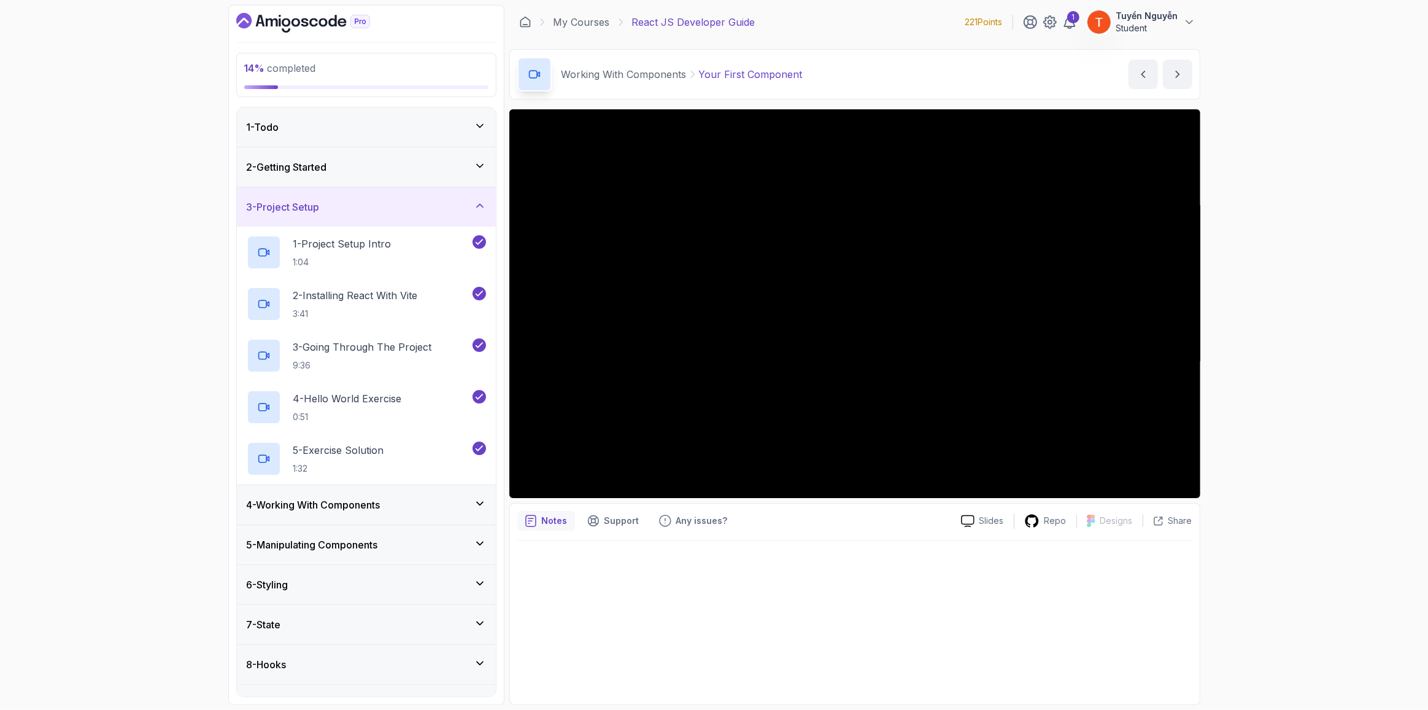
click at [355, 202] on div "3 - Project Setup" at bounding box center [366, 206] width 239 height 15
